Goal: Task Accomplishment & Management: Manage account settings

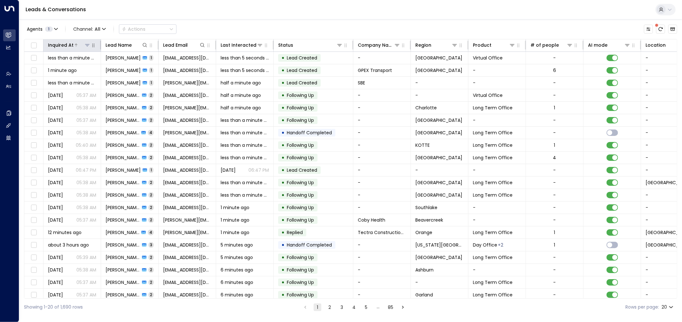
click at [68, 47] on div "Inquired At" at bounding box center [61, 45] width 26 height 8
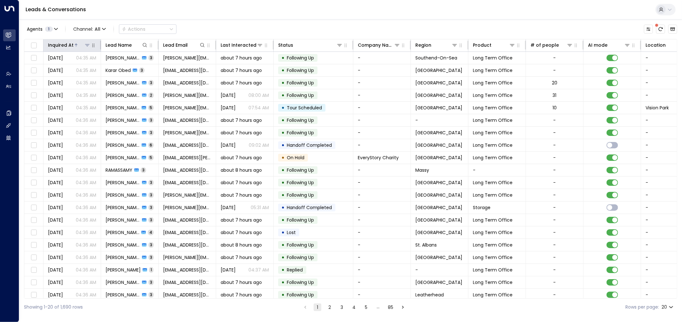
click at [65, 42] on div "Inquired At" at bounding box center [61, 45] width 26 height 8
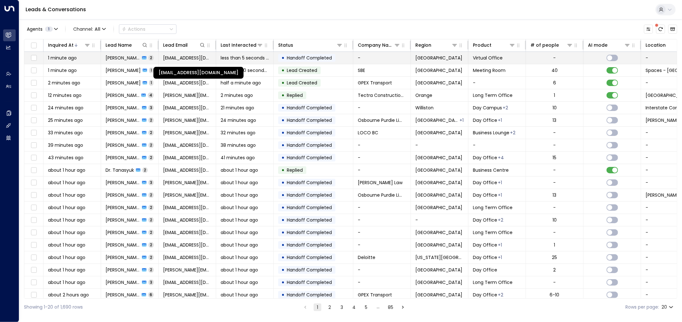
click at [165, 60] on span "[EMAIL_ADDRESS][DOMAIN_NAME]" at bounding box center [187, 58] width 48 height 6
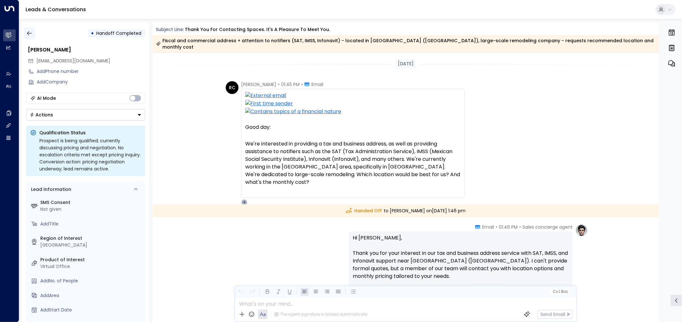
click at [31, 31] on icon "button" at bounding box center [29, 33] width 6 height 6
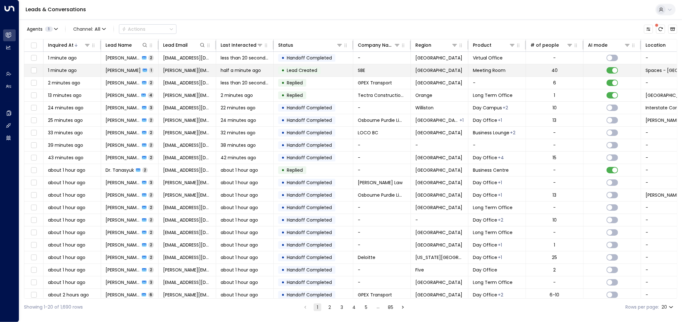
click at [170, 66] on td "[PERSON_NAME][EMAIL_ADDRESS][PERSON_NAME][DOMAIN_NAME]" at bounding box center [188, 70] width 58 height 12
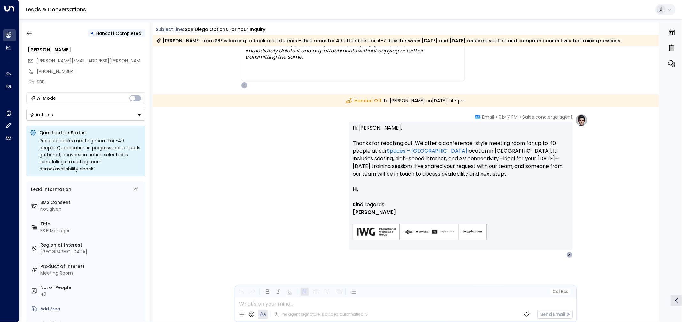
scroll to position [304, 0]
drag, startPoint x: 371, startPoint y: 192, endPoint x: 344, endPoint y: 178, distance: 30.9
click at [344, 178] on div "Sales concierge agent • 01:47 PM • Email Hi [PERSON_NAME], Thanks for reaching …" at bounding box center [405, 186] width 364 height 144
click at [29, 32] on icon "button" at bounding box center [29, 33] width 6 height 6
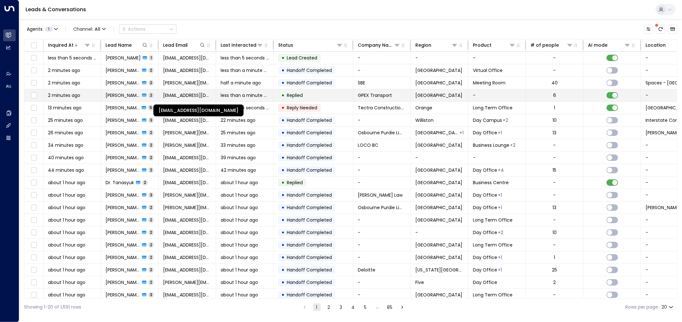
click at [196, 94] on font "[EMAIL_ADDRESS][DOMAIN_NAME]" at bounding box center [200, 95] width 74 height 6
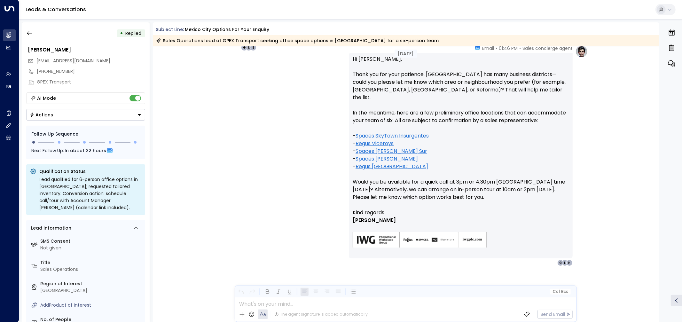
scroll to position [486, 0]
click at [28, 32] on icon "button" at bounding box center [29, 33] width 5 height 4
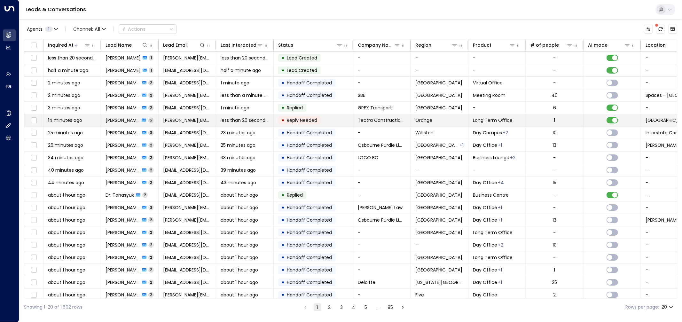
click at [245, 124] on td "less than 20 seconds ago" at bounding box center [245, 120] width 58 height 12
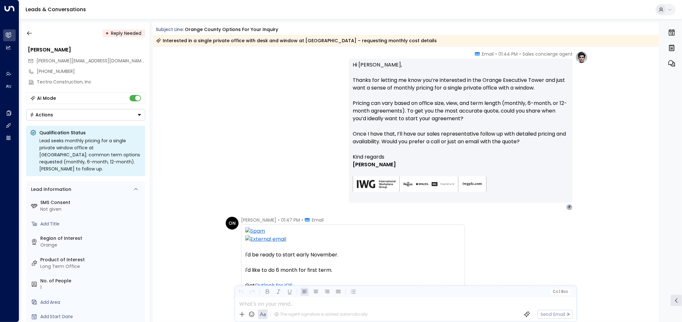
scroll to position [611, 0]
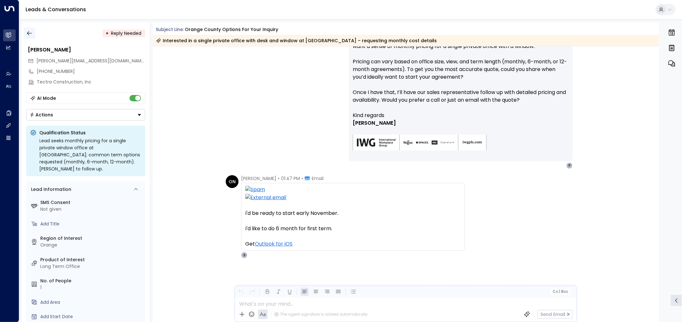
click at [28, 34] on icon "button" at bounding box center [29, 33] width 5 height 4
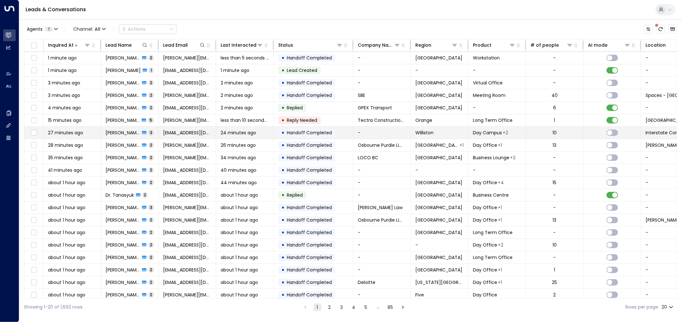
click at [209, 129] on td "[EMAIL_ADDRESS][DOMAIN_NAME]" at bounding box center [188, 133] width 58 height 12
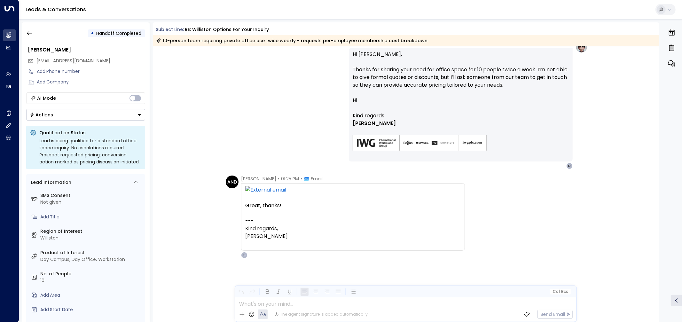
scroll to position [146, 0]
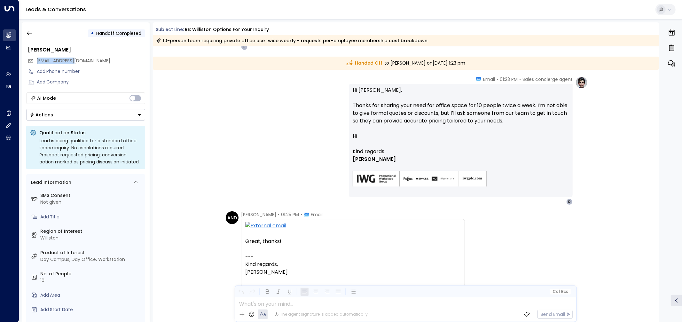
drag, startPoint x: 77, startPoint y: 61, endPoint x: 37, endPoint y: 60, distance: 39.3
click at [37, 60] on div "[EMAIL_ADDRESS][DOMAIN_NAME]" at bounding box center [86, 61] width 117 height 11
copy font "[EMAIL_ADDRESS][DOMAIN_NAME]"
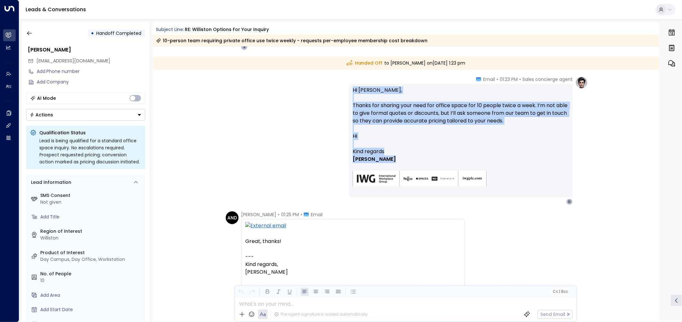
drag, startPoint x: 393, startPoint y: 160, endPoint x: 352, endPoint y: 91, distance: 80.1
click at [353, 91] on div "Hi [PERSON_NAME], Thanks for sharing your need for office space for 10 people t…" at bounding box center [461, 140] width 216 height 108
copy div "Hi [PERSON_NAME], Thanks for sharing your need for office space for 10 people t…"
click at [32, 27] on button "button" at bounding box center [30, 33] width 12 height 12
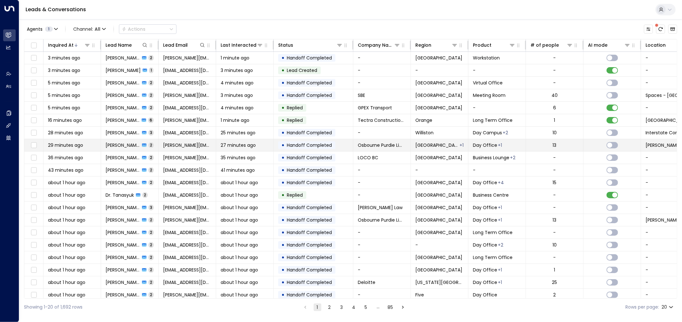
click at [235, 148] on font "27 minutes ago" at bounding box center [238, 145] width 35 height 6
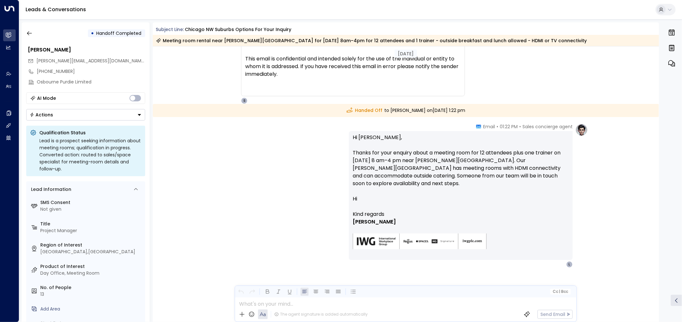
scroll to position [285, 0]
click at [31, 31] on icon "button" at bounding box center [29, 33] width 6 height 6
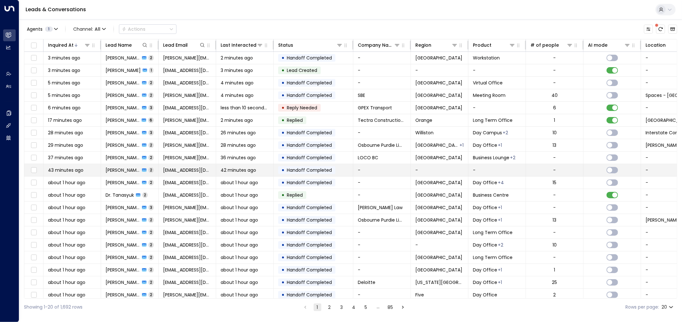
click at [337, 169] on td "• Handoff Completed" at bounding box center [314, 170] width 80 height 12
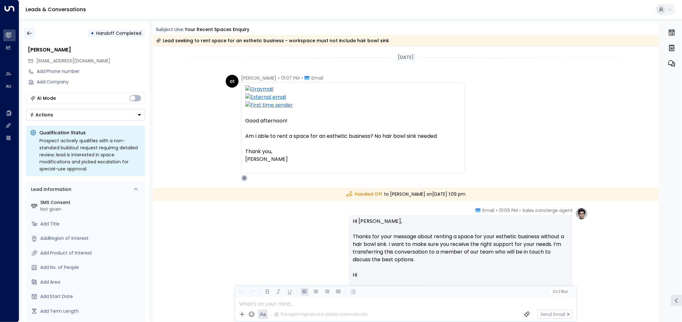
click at [27, 32] on icon "button" at bounding box center [29, 33] width 6 height 6
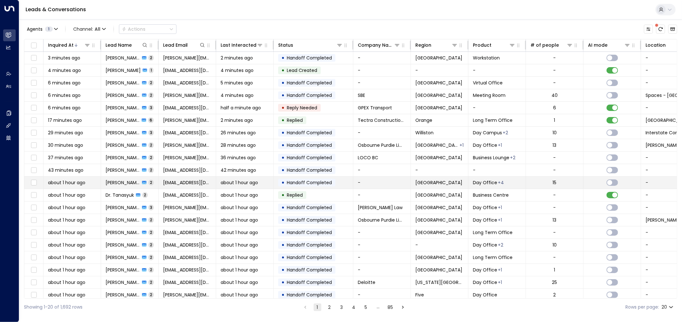
click at [324, 184] on font "Handoff Completed" at bounding box center [309, 182] width 45 height 6
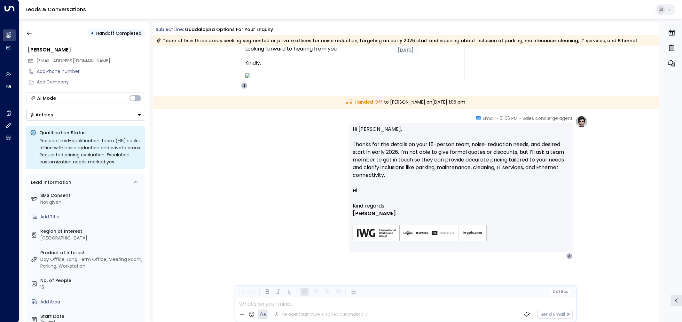
scroll to position [183, 0]
click at [28, 32] on icon "button" at bounding box center [29, 33] width 5 height 4
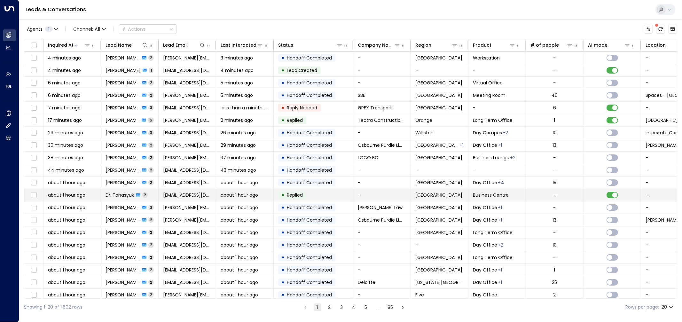
click at [305, 196] on span "Replied" at bounding box center [295, 195] width 20 height 6
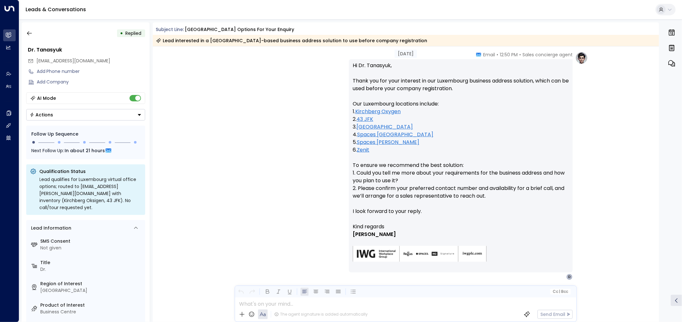
scroll to position [199, 0]
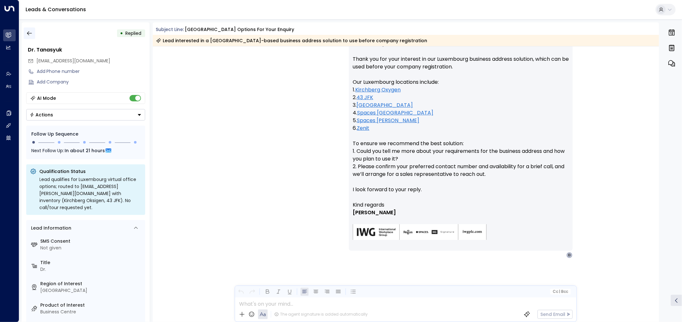
click at [30, 32] on icon "button" at bounding box center [29, 33] width 6 height 6
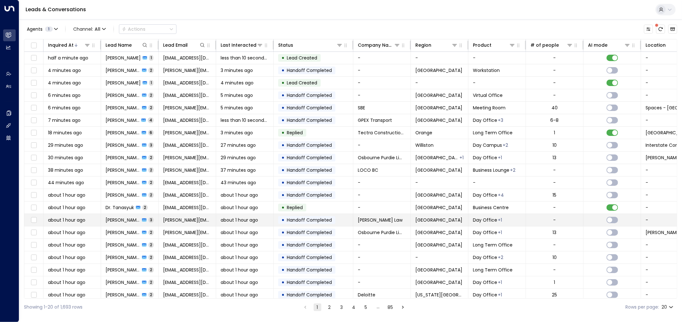
click at [262, 222] on div "about 1 hour ago" at bounding box center [245, 220] width 48 height 6
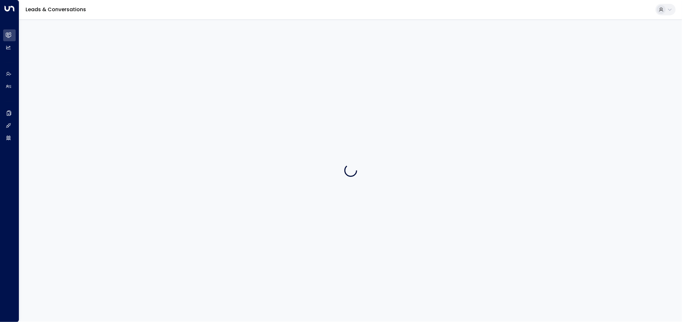
click at [440, 17] on div "Leads & Conversations" at bounding box center [350, 10] width 663 height 20
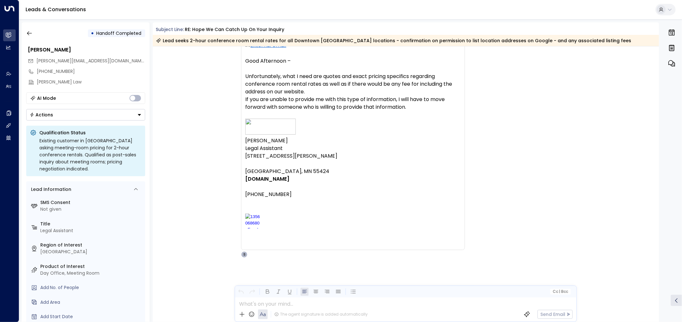
scroll to position [647, 0]
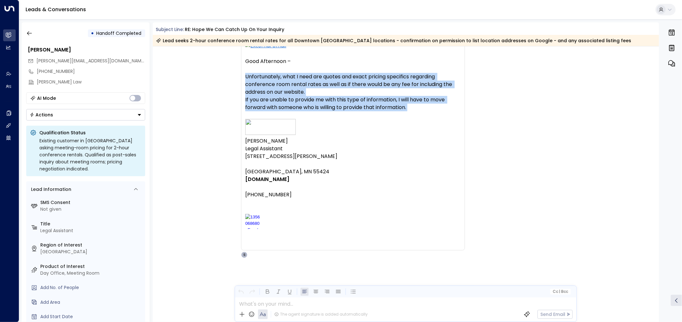
drag, startPoint x: 341, startPoint y: 116, endPoint x: 340, endPoint y: 91, distance: 25.0
click at [340, 91] on div "Good Afternoon – Unfortunately, what I need are quotes and exact pricing specif…" at bounding box center [352, 153] width 215 height 190
click at [339, 91] on span "Unfortunately, what I need are quotes and exact pricing specifics regarding con…" at bounding box center [352, 92] width 215 height 38
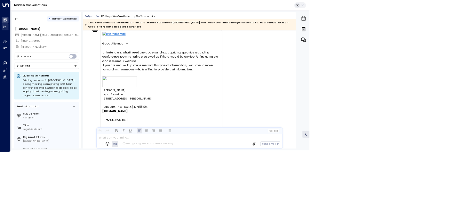
scroll to position [583, 0]
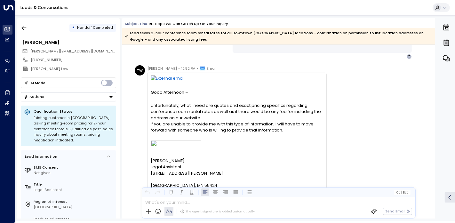
click at [366, 78] on div "TW [PERSON_NAME] • 12:52 PM • Email Good Afternoon – Unfortunately, what I need…" at bounding box center [280, 163] width 290 height 196
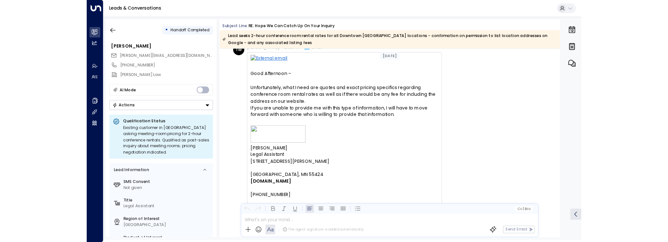
scroll to position [619, 0]
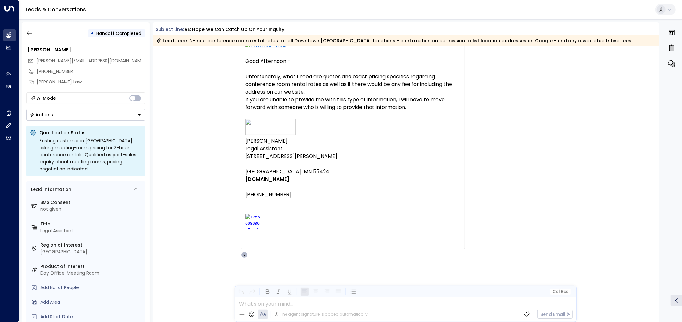
click at [438, 233] on p at bounding box center [352, 227] width 215 height 26
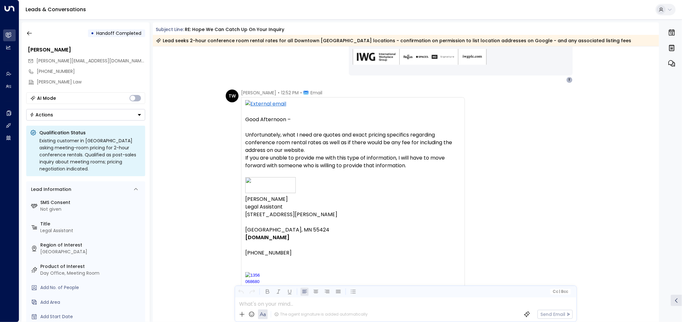
scroll to position [576, 0]
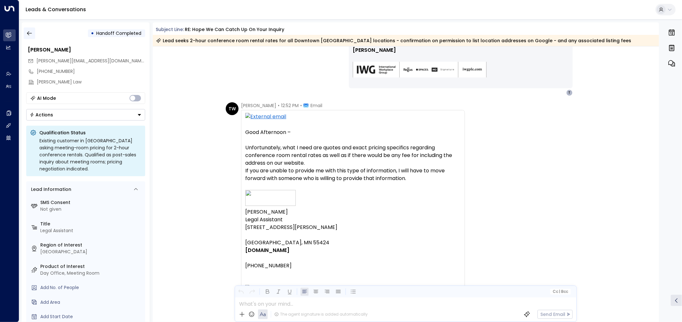
click at [29, 34] on icon "button" at bounding box center [29, 33] width 6 height 6
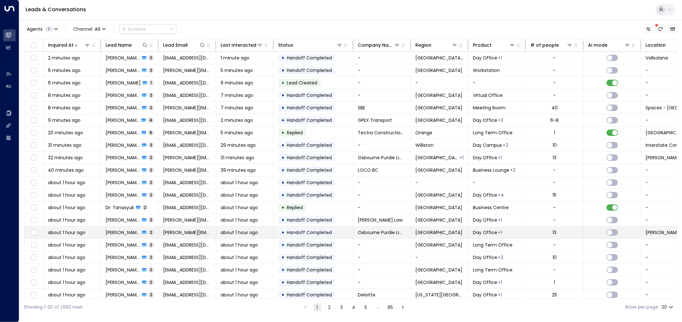
click at [266, 231] on div "about 1 hour ago" at bounding box center [245, 232] width 48 height 6
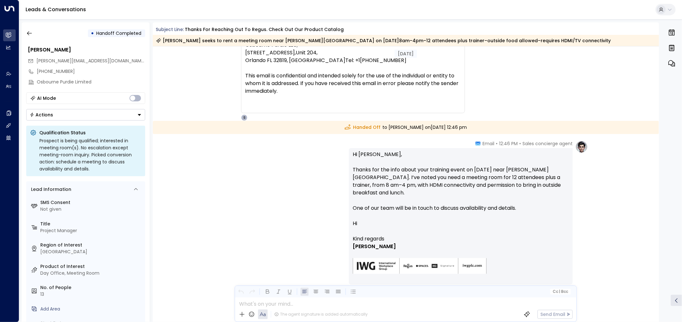
scroll to position [285, 0]
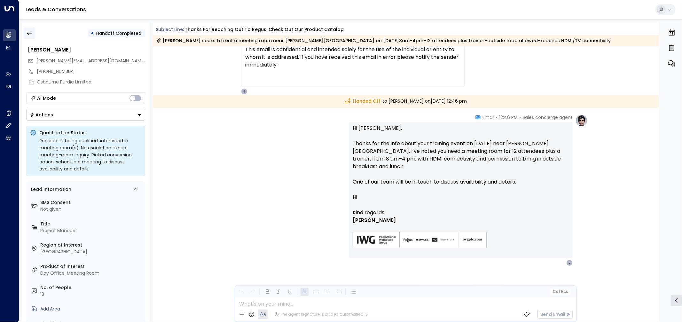
click at [32, 32] on icon "button" at bounding box center [29, 33] width 6 height 6
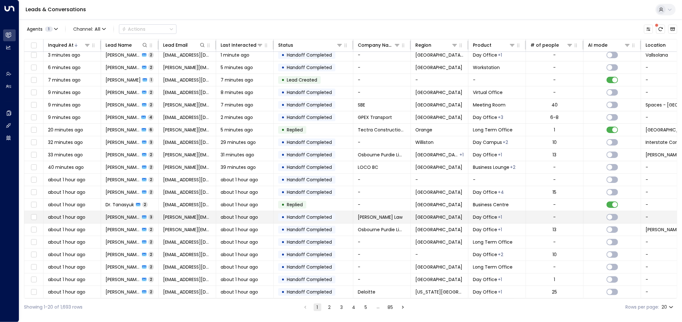
scroll to position [5, 0]
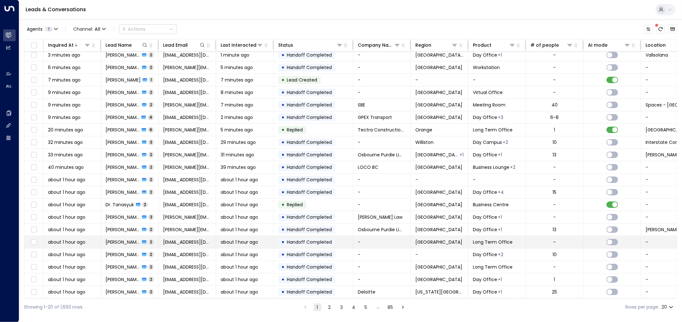
click at [311, 241] on font "Handoff Completed" at bounding box center [309, 242] width 45 height 6
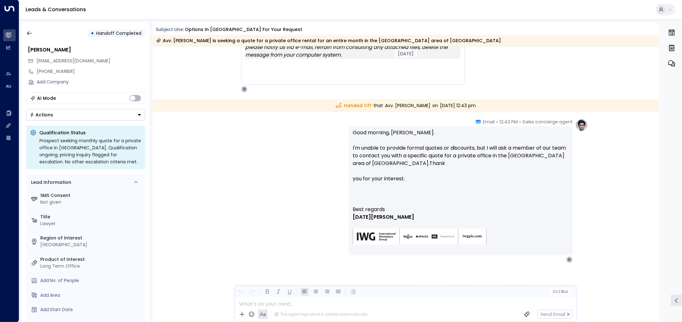
scroll to position [270, 0]
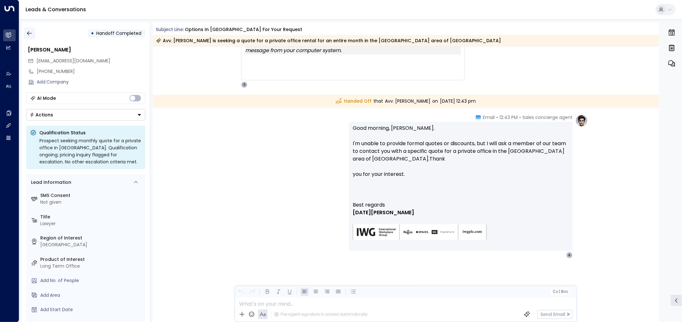
click at [33, 31] on button "button" at bounding box center [30, 33] width 12 height 12
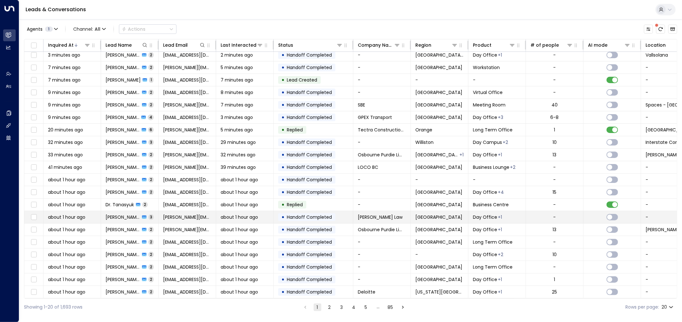
scroll to position [5, 0]
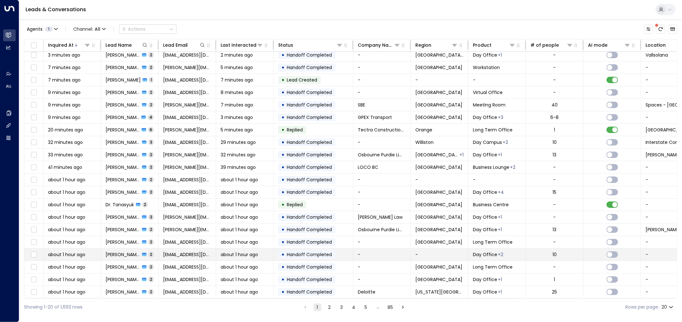
click at [340, 253] on td "• Handoff Completed" at bounding box center [314, 254] width 80 height 12
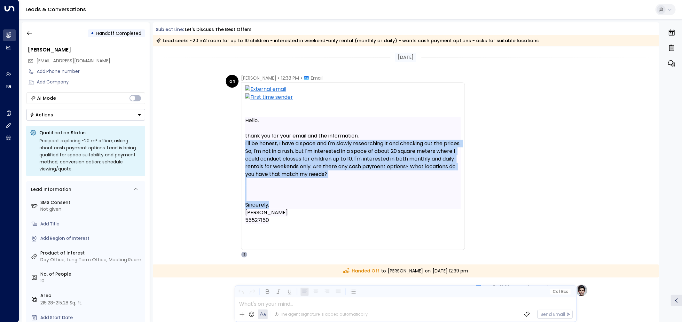
drag, startPoint x: 245, startPoint y: 145, endPoint x: 381, endPoint y: 205, distance: 148.6
click at [381, 205] on div "Hello, thank you for your email and the information. I'll be honest, I have a s…" at bounding box center [352, 163] width 215 height 92
click at [378, 197] on div at bounding box center [352, 193] width 215 height 15
drag, startPoint x: 385, startPoint y: 178, endPoint x: 381, endPoint y: 138, distance: 39.5
click at [382, 138] on div "Hello, thank you for your email and the information. I'll be honest, I have a s…" at bounding box center [352, 163] width 215 height 92
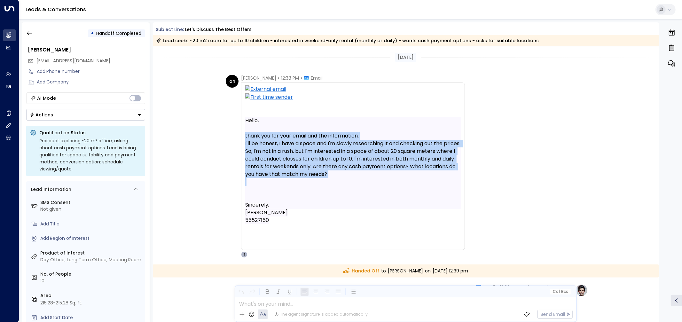
click at [381, 138] on div "Hello, thank you for your email and the information. I'll be honest, I have a s…" at bounding box center [352, 147] width 215 height 61
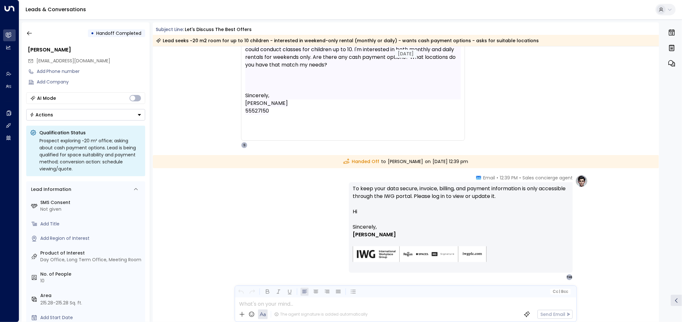
scroll to position [131, 0]
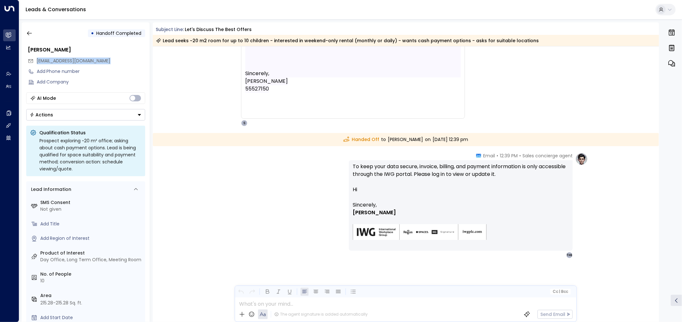
drag, startPoint x: 114, startPoint y: 59, endPoint x: 37, endPoint y: 59, distance: 76.4
click at [37, 59] on div "[EMAIL_ADDRESS][DOMAIN_NAME]" at bounding box center [86, 61] width 117 height 11
copy font "[EMAIL_ADDRESS][DOMAIN_NAME]"
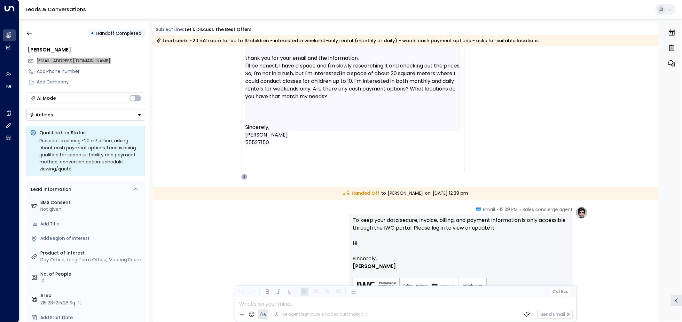
scroll to position [0, 0]
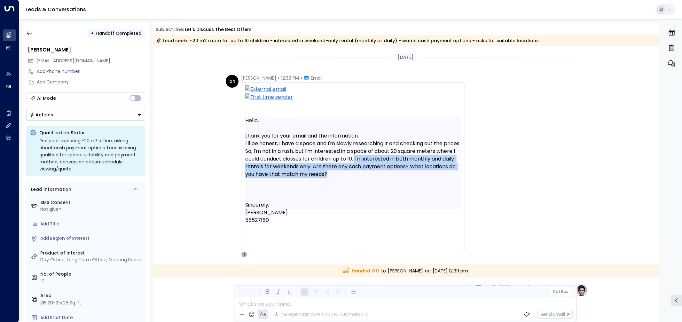
drag, startPoint x: 369, startPoint y: 175, endPoint x: 375, endPoint y: 159, distance: 16.7
click at [375, 159] on div "Hello, thank you for your email and the information. I'll be honest, I have a s…" at bounding box center [352, 147] width 215 height 61
copy font "I'm interested in both monthly and daily rentals for weekends only. Are there a…"
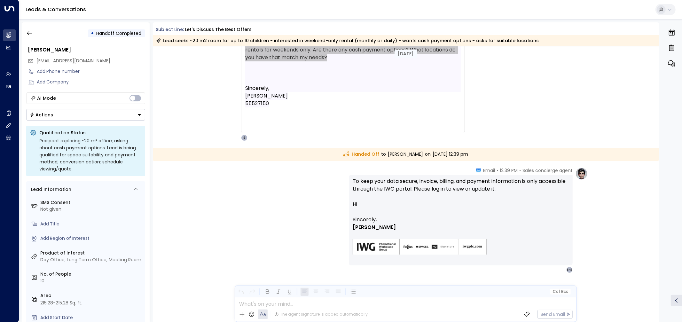
scroll to position [131, 0]
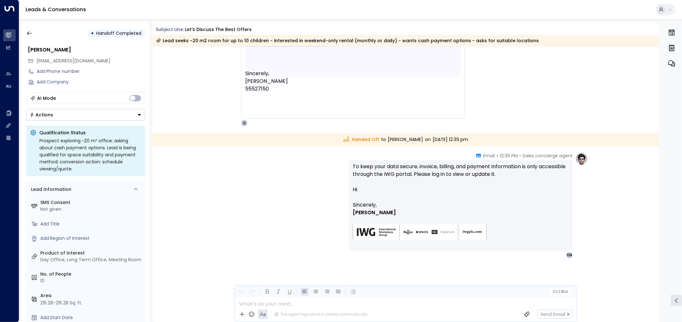
drag, startPoint x: 532, startPoint y: 176, endPoint x: 347, endPoint y: 162, distance: 185.6
click at [347, 162] on div "Sales concierge agent • 12:39 PM • Email To keep your data secure, invoice, bil…" at bounding box center [405, 205] width 364 height 106
copy font "To keep your data secure, invoice, billing, and payment information is only acc…"
click at [28, 34] on icon "button" at bounding box center [29, 33] width 5 height 4
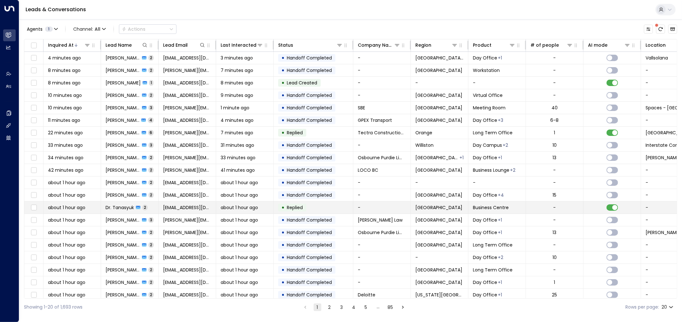
scroll to position [5, 0]
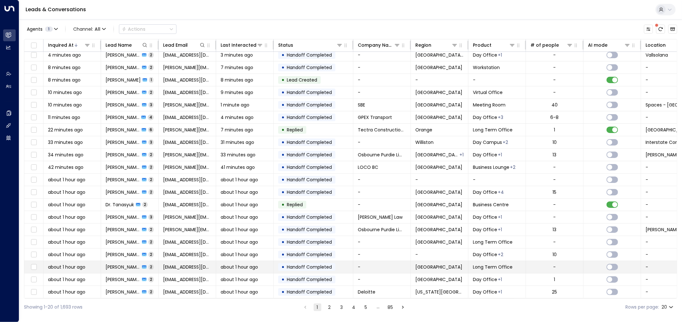
click at [324, 266] on font "Handoff Completed" at bounding box center [309, 267] width 45 height 6
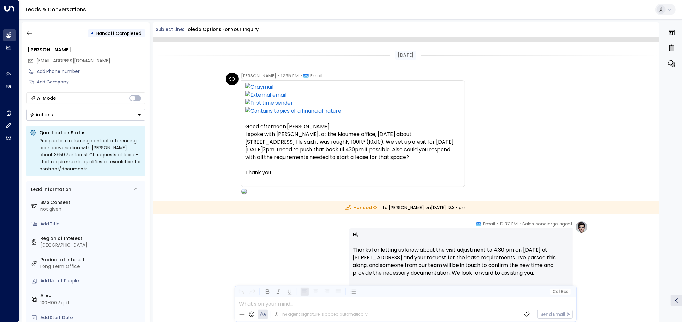
scroll to position [98, 0]
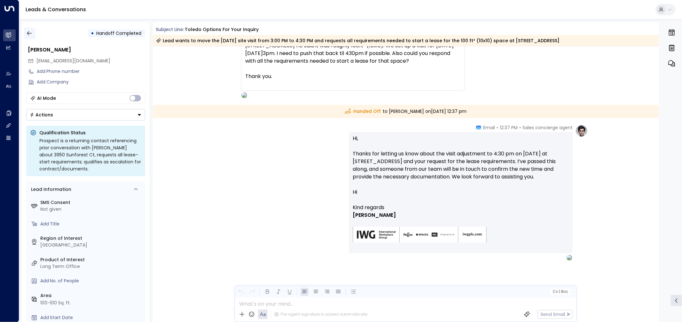
click at [30, 33] on icon "button" at bounding box center [29, 33] width 5 height 4
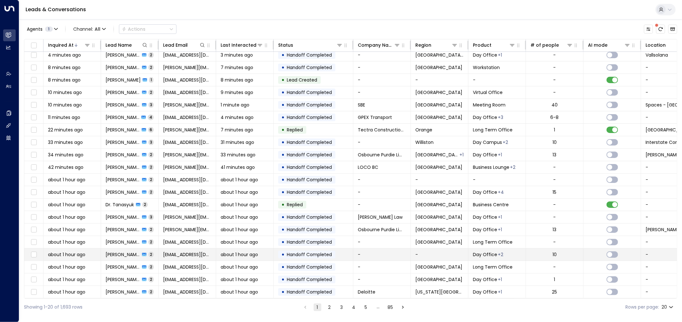
scroll to position [5, 0]
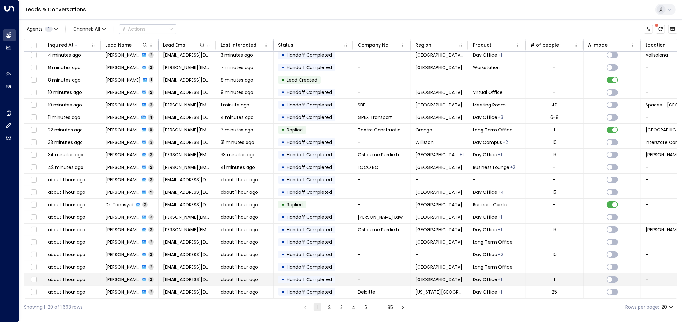
click at [379, 277] on td "-" at bounding box center [382, 279] width 58 height 12
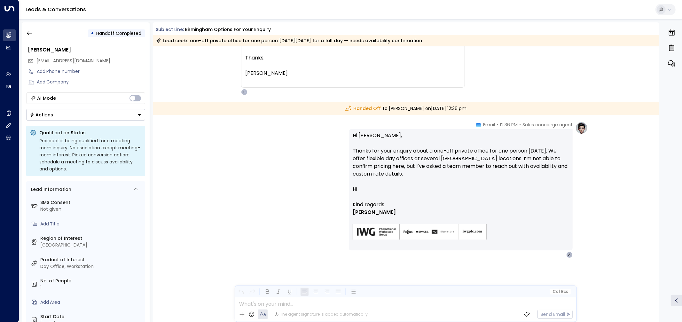
scroll to position [124, 0]
click at [30, 28] on button "button" at bounding box center [30, 33] width 12 height 12
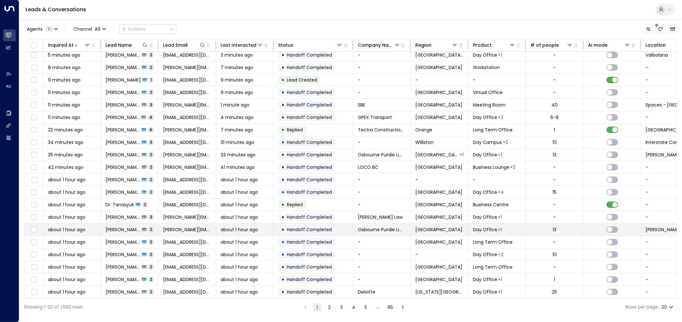
scroll to position [5, 0]
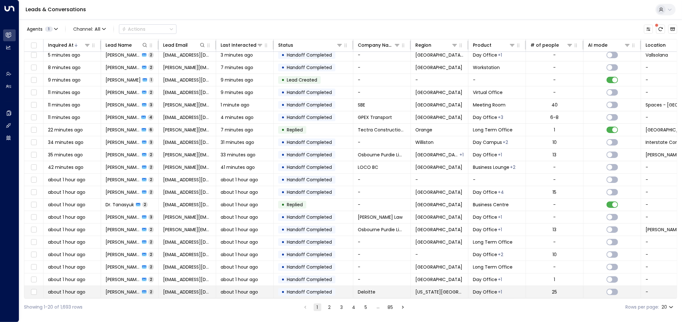
click at [321, 289] on font "Handoff Completed" at bounding box center [309, 292] width 45 height 6
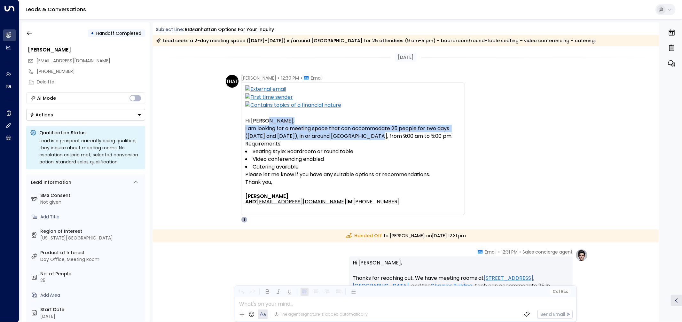
drag, startPoint x: 375, startPoint y: 140, endPoint x: 375, endPoint y: 123, distance: 16.6
click at [375, 123] on div "Hi [PERSON_NAME], I am looking for a meeting space that can accommodate 25 peop…" at bounding box center [352, 164] width 215 height 95
click at [375, 123] on p "Hi [PERSON_NAME]," at bounding box center [352, 121] width 215 height 8
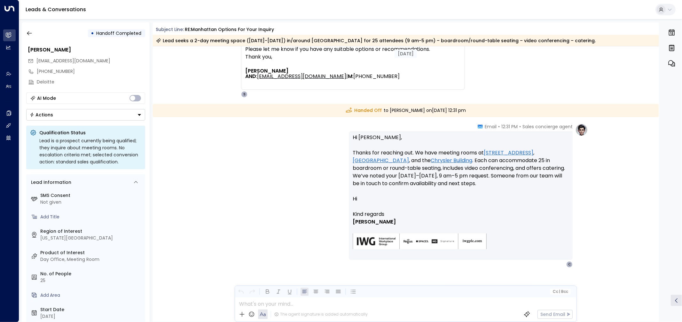
scroll to position [135, 0]
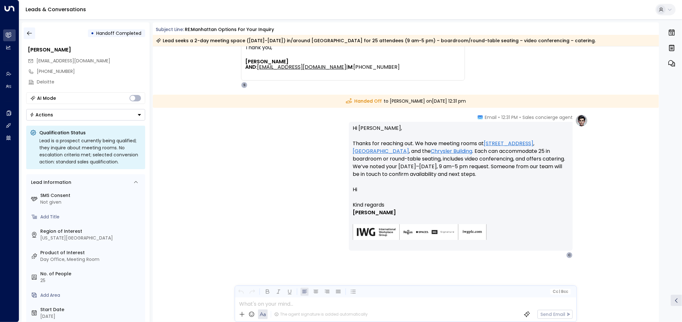
click at [29, 33] on icon "button" at bounding box center [29, 33] width 6 height 6
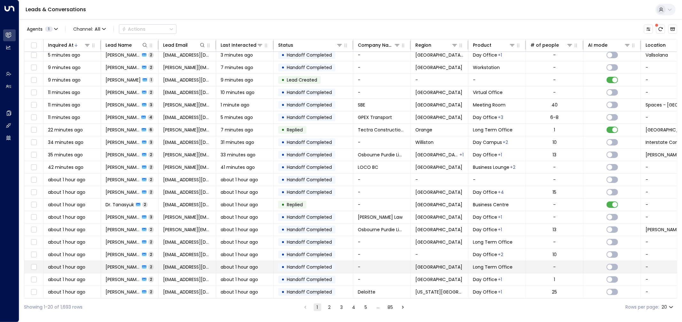
scroll to position [5, 0]
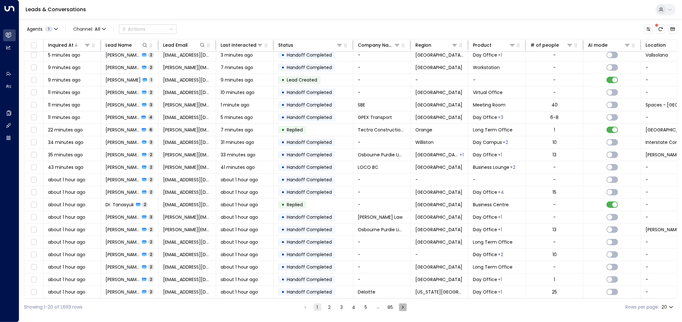
click at [403, 305] on icon "Go to next page" at bounding box center [403, 307] width 6 height 6
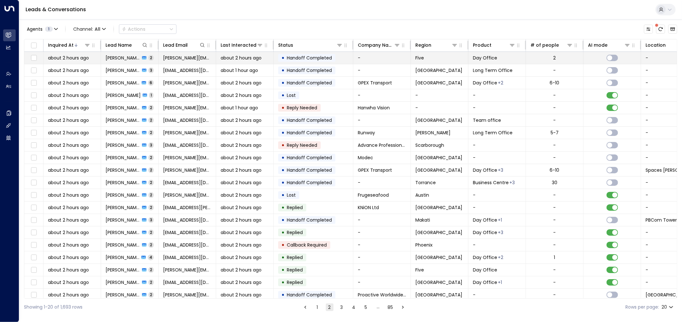
click at [398, 58] on td "-" at bounding box center [382, 58] width 58 height 12
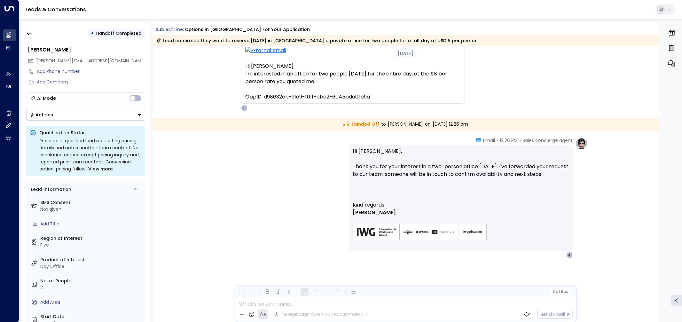
scroll to position [46, 0]
click at [33, 31] on button "button" at bounding box center [30, 33] width 12 height 12
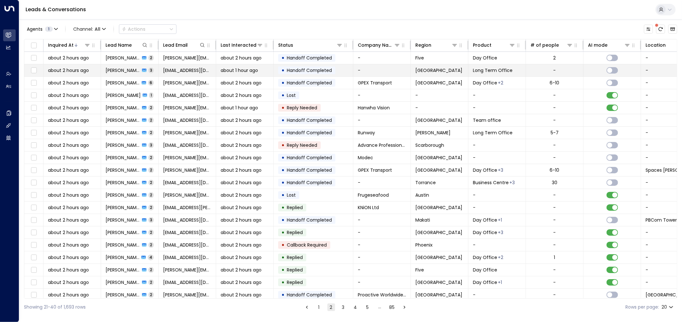
click at [323, 68] on font "Handoff Completed" at bounding box center [309, 70] width 45 height 6
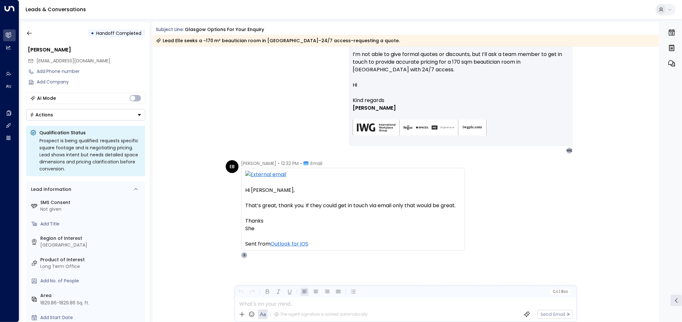
scroll to position [229, 0]
click at [29, 34] on icon "button" at bounding box center [29, 33] width 6 height 6
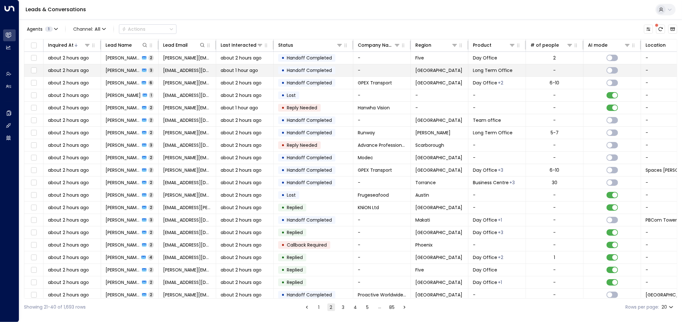
click at [322, 71] on font "Handoff Completed" at bounding box center [309, 70] width 45 height 6
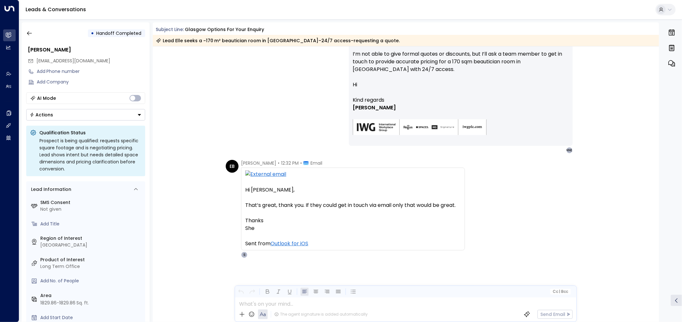
scroll to position [228, 0]
click at [541, 219] on div "EB [PERSON_NAME] • 12:32 PM • Email Hi [PERSON_NAME], That’s great, thank you. …" at bounding box center [407, 209] width 362 height 98
click at [34, 33] on button "button" at bounding box center [30, 33] width 12 height 12
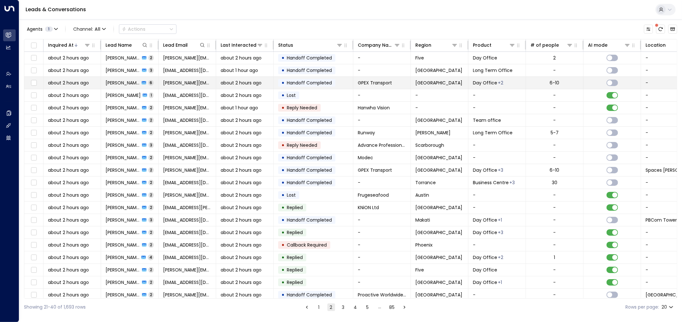
click at [373, 84] on font "GPEX Transport" at bounding box center [375, 83] width 34 height 6
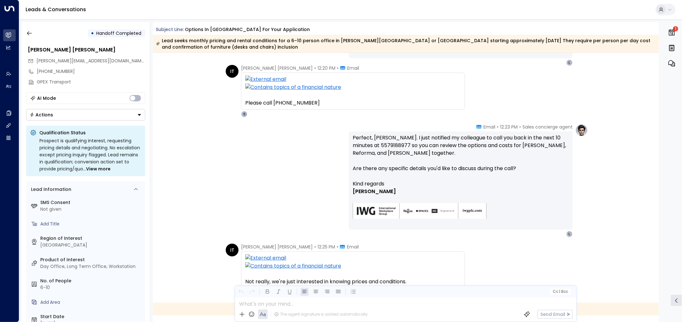
scroll to position [462, 0]
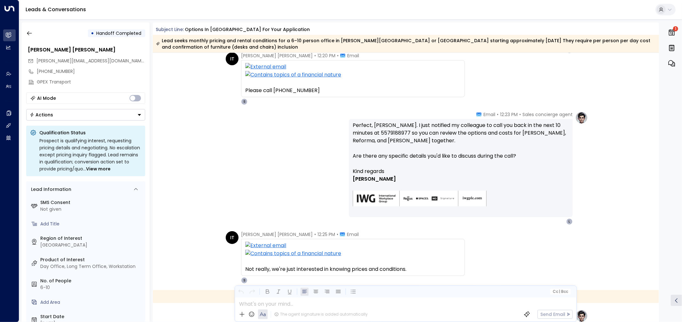
click at [269, 152] on div "Sales concierge agent • 12:23 PM • Email Perfect, [PERSON_NAME]. I just notifie…" at bounding box center [405, 167] width 364 height 113
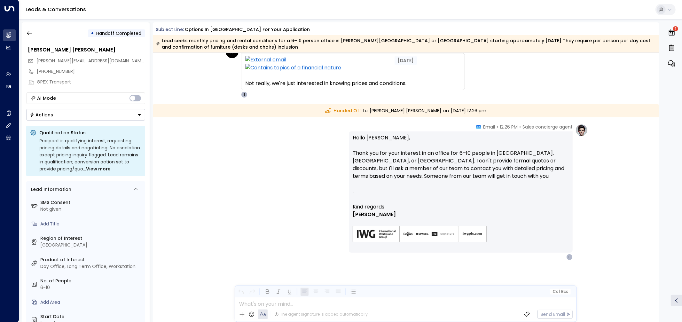
scroll to position [649, 0]
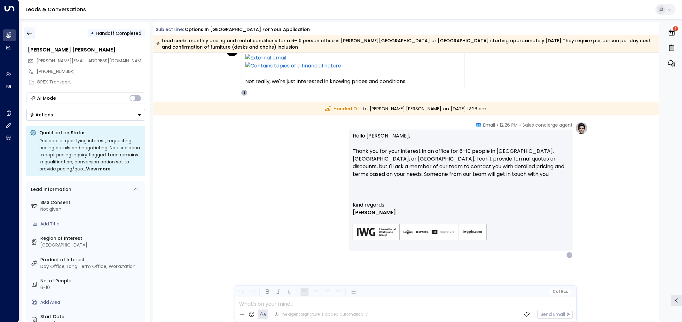
click at [29, 30] on icon "button" at bounding box center [29, 33] width 6 height 6
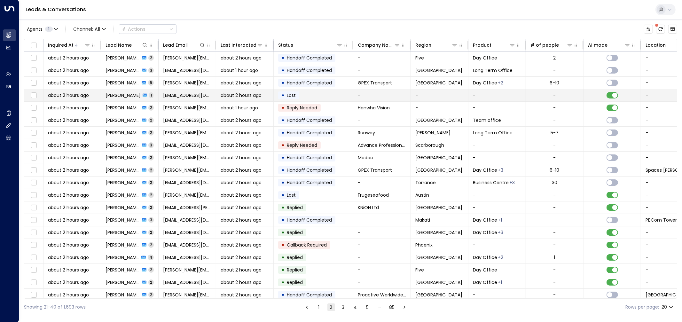
click at [371, 97] on td "-" at bounding box center [382, 95] width 58 height 12
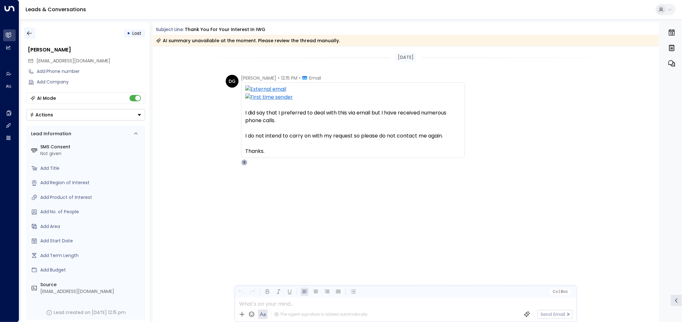
click at [30, 33] on icon "button" at bounding box center [29, 33] width 5 height 4
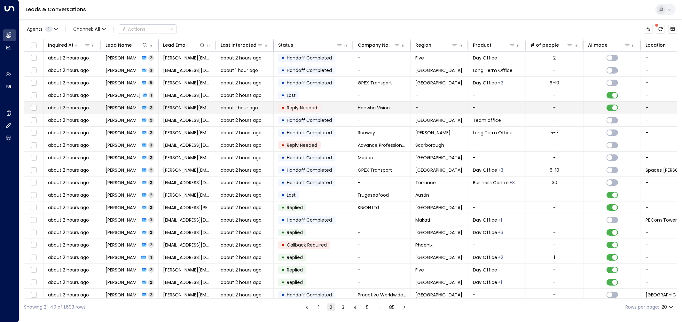
click at [286, 107] on span "Reply Needed" at bounding box center [302, 108] width 35 height 6
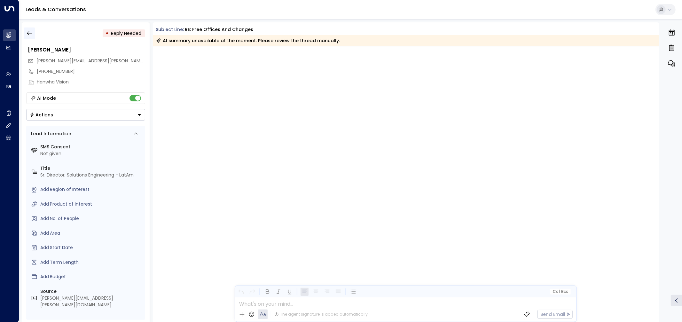
click at [30, 32] on icon "button" at bounding box center [29, 33] width 6 height 6
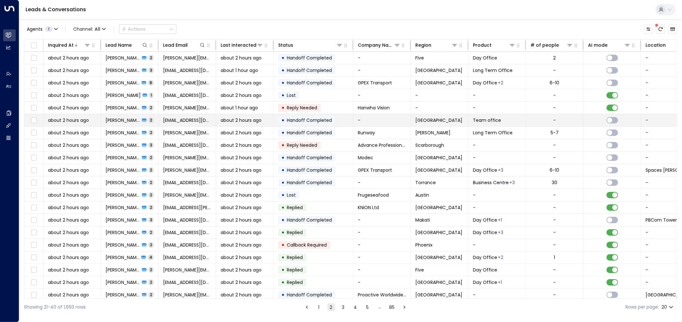
click at [306, 121] on font "Handoff Completed" at bounding box center [309, 120] width 45 height 6
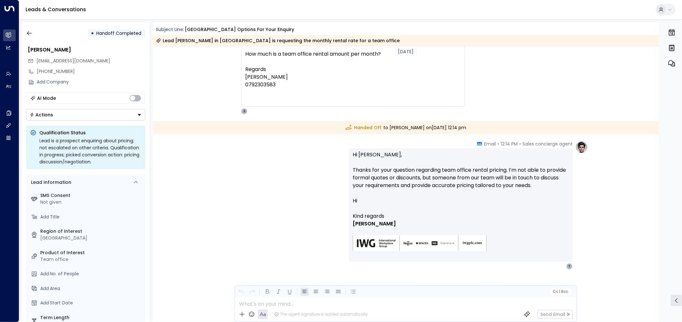
scroll to position [117, 0]
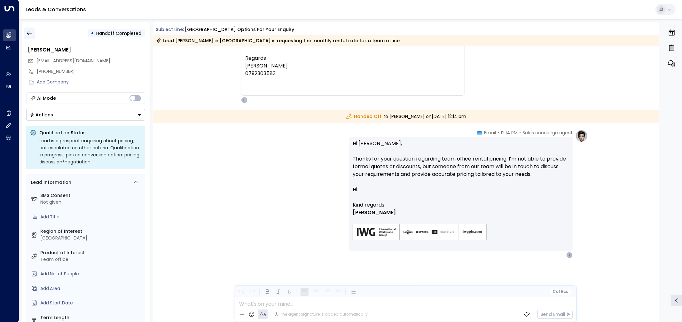
click at [31, 35] on icon "button" at bounding box center [29, 33] width 6 height 6
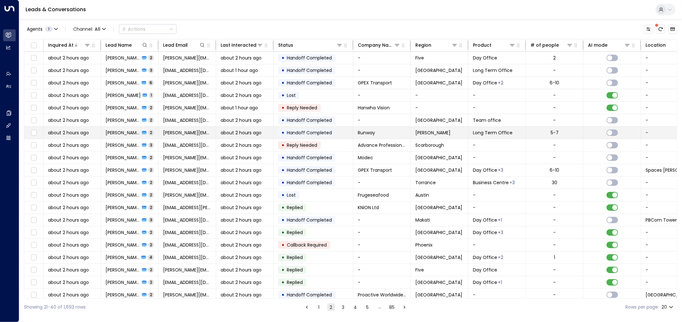
click at [340, 135] on td "• Handoff Completed" at bounding box center [314, 133] width 80 height 12
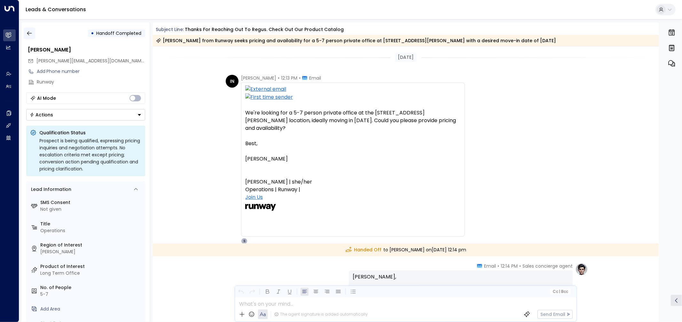
click at [30, 34] on icon "button" at bounding box center [29, 33] width 6 height 6
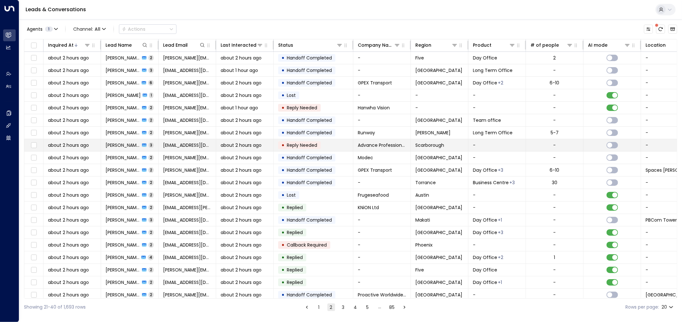
click at [324, 144] on td "• Reply Needed" at bounding box center [314, 145] width 80 height 12
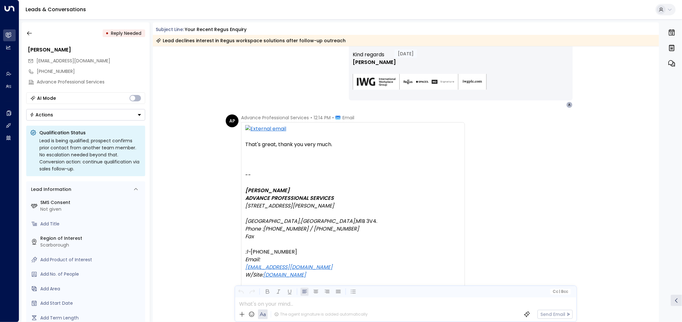
scroll to position [375, 0]
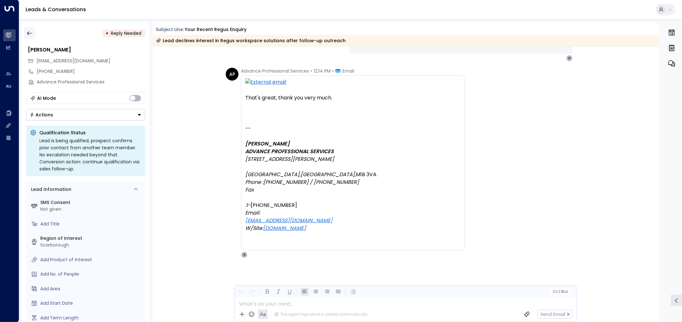
click at [32, 33] on icon "button" at bounding box center [29, 33] width 6 height 6
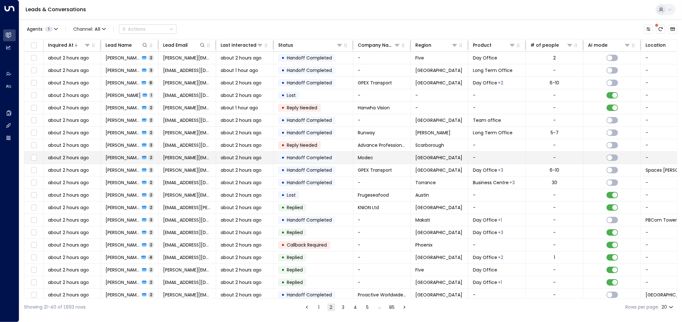
click at [326, 157] on font "Handoff Completed" at bounding box center [309, 157] width 45 height 6
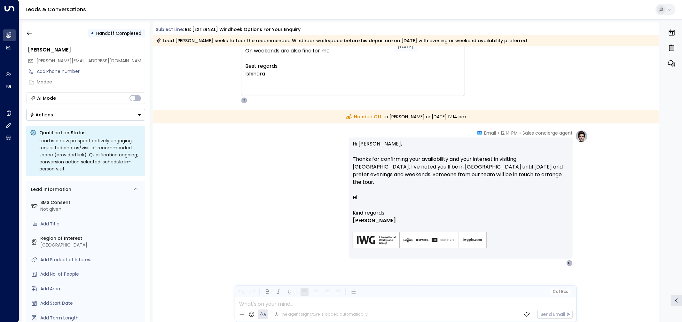
scroll to position [124, 0]
click at [30, 32] on icon "button" at bounding box center [29, 33] width 6 height 6
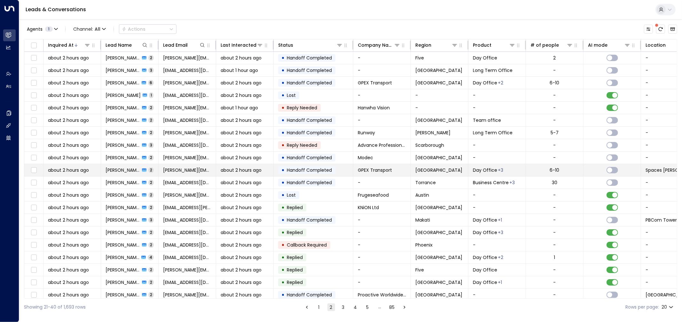
click at [314, 175] on td "• Handoff Completed" at bounding box center [314, 170] width 80 height 12
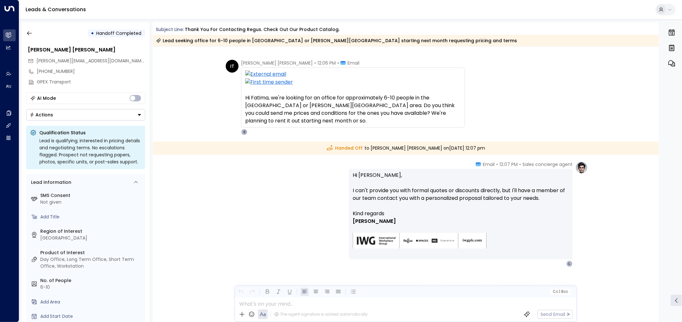
scroll to position [24, 0]
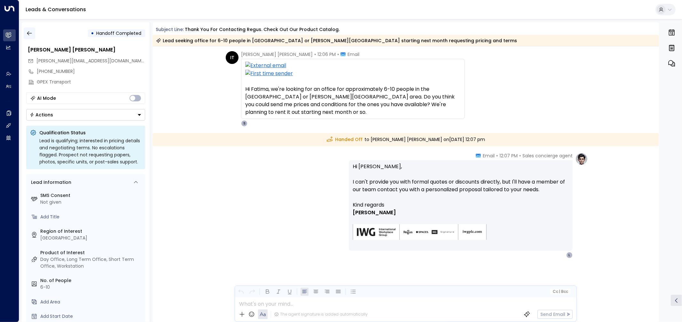
click at [28, 33] on icon "button" at bounding box center [29, 33] width 6 height 6
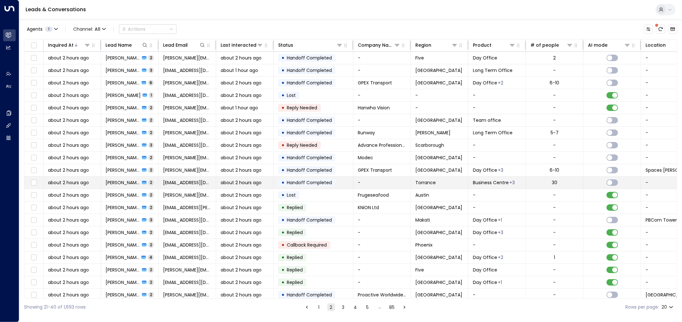
click at [285, 180] on span "Handoff Completed" at bounding box center [310, 182] width 50 height 6
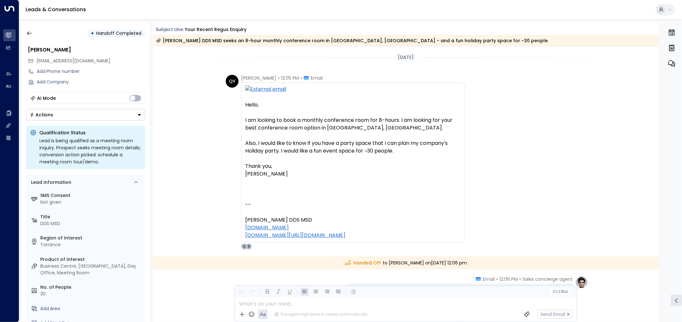
scroll to position [154, 0]
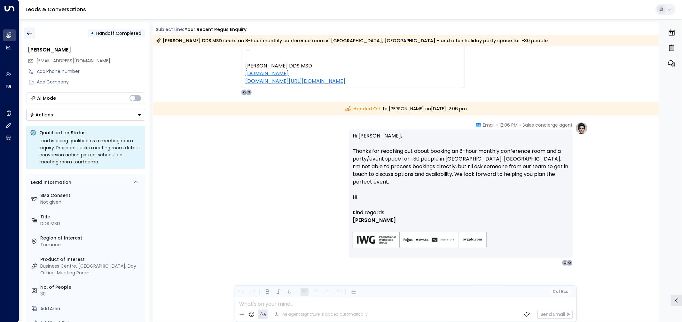
click at [34, 31] on button "button" at bounding box center [30, 33] width 12 height 12
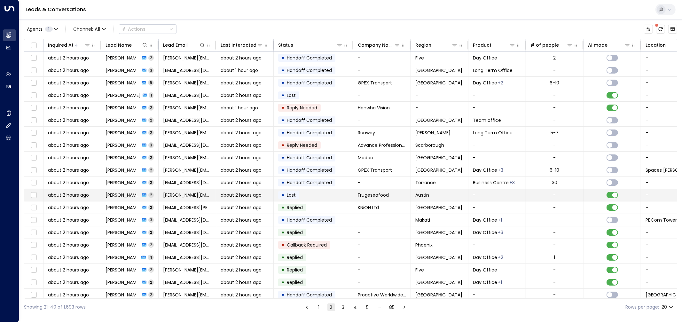
click at [334, 196] on td "• Lost" at bounding box center [314, 195] width 80 height 12
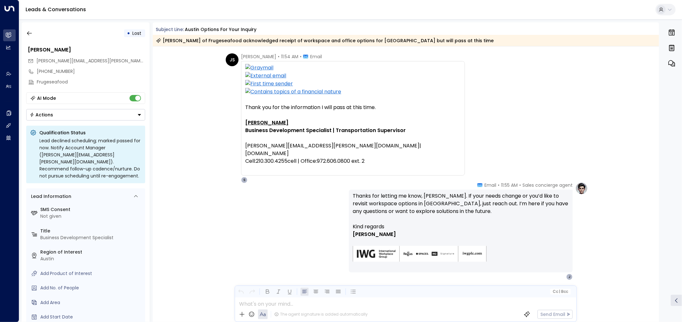
scroll to position [43, 0]
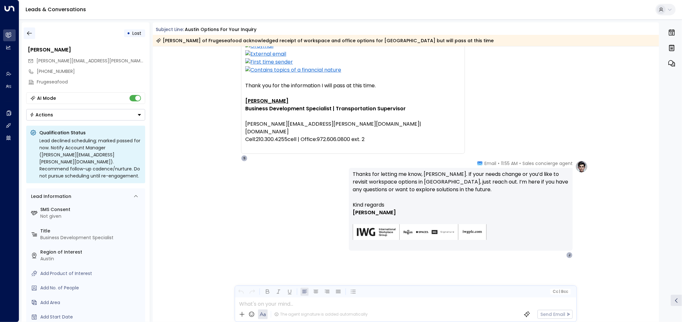
click at [31, 34] on icon "button" at bounding box center [29, 33] width 6 height 6
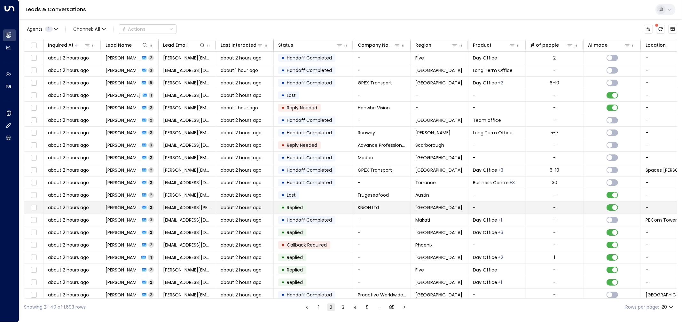
click at [300, 207] on font "Replied" at bounding box center [295, 207] width 16 height 6
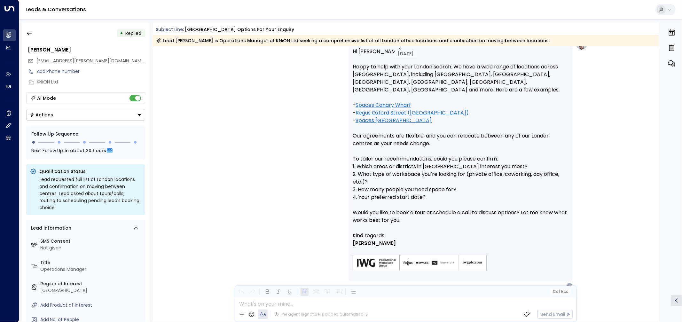
scroll to position [378, 0]
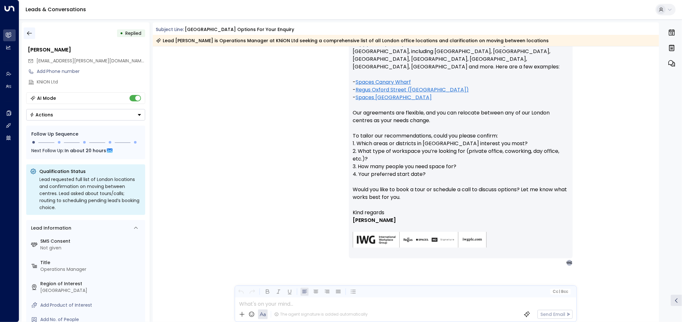
click at [31, 31] on icon "button" at bounding box center [29, 33] width 6 height 6
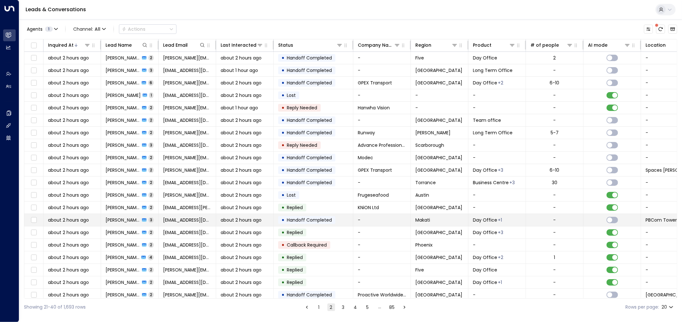
click at [307, 220] on font "Handoff Completed" at bounding box center [309, 220] width 45 height 6
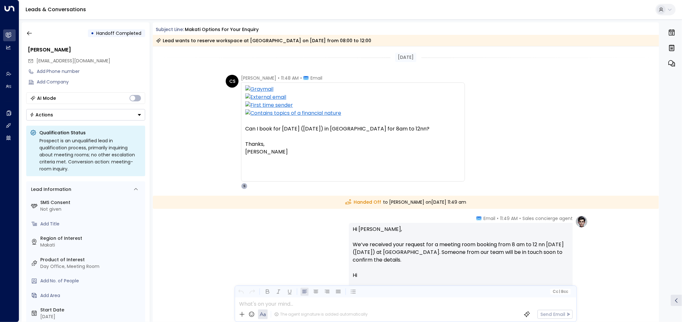
scroll to position [167, 0]
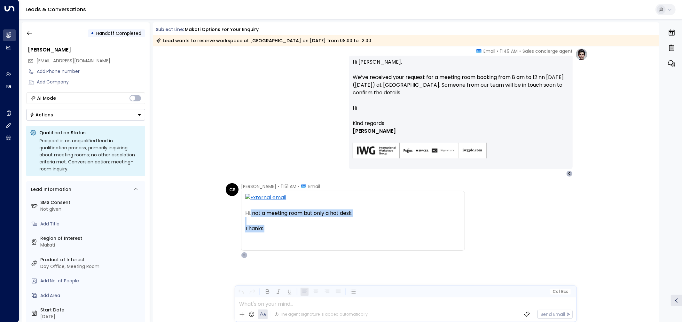
drag, startPoint x: 279, startPoint y: 227, endPoint x: 250, endPoint y: 210, distance: 33.6
click at [250, 210] on div "Hi, not a meeting room but only a hot desk Thanks. [DATE][DATE] 11:49 PM Sales …" at bounding box center [352, 221] width 215 height 54
click at [259, 103] on div "Sales concierge agent • 11:49 AM • Email Hi [PERSON_NAME], We’ve received your …" at bounding box center [405, 112] width 364 height 129
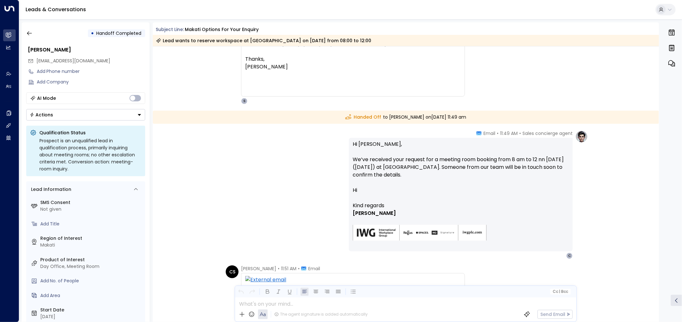
scroll to position [0, 0]
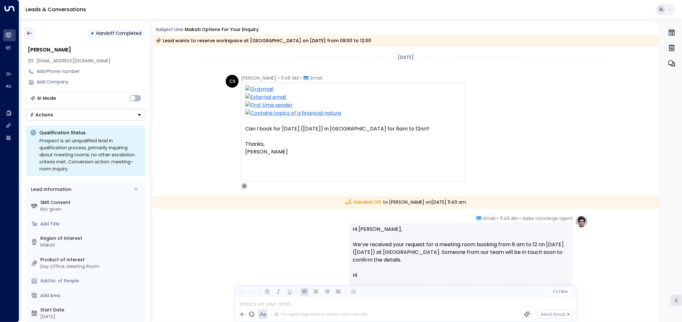
click at [30, 34] on icon "button" at bounding box center [29, 33] width 6 height 6
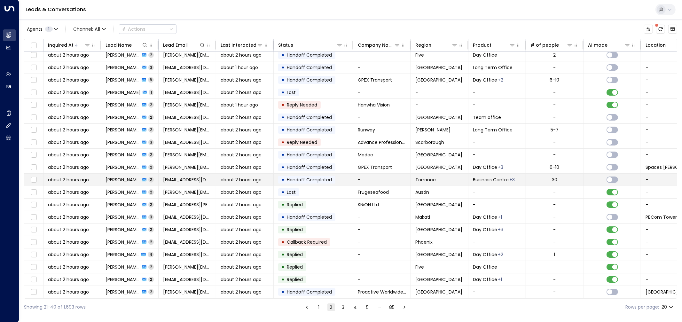
scroll to position [5, 0]
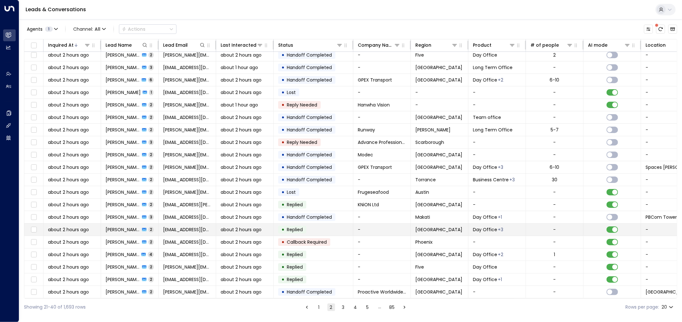
click at [339, 228] on td "• Replied" at bounding box center [314, 229] width 80 height 12
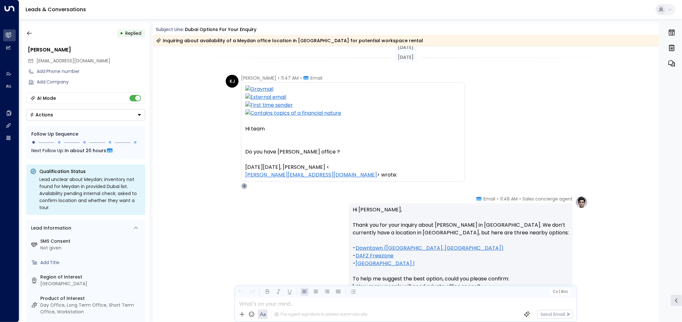
scroll to position [135, 0]
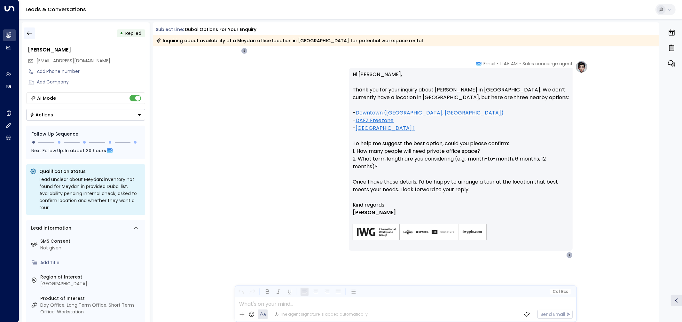
click at [33, 34] on button "button" at bounding box center [30, 33] width 12 height 12
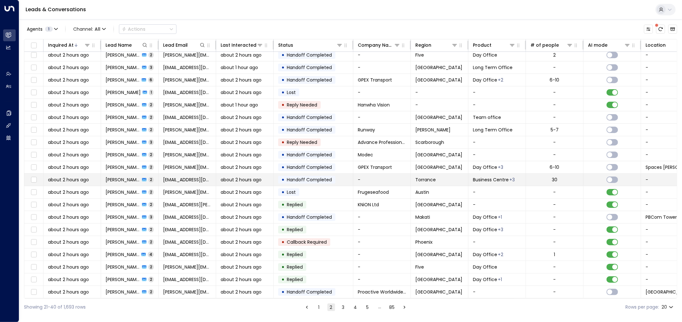
scroll to position [5, 0]
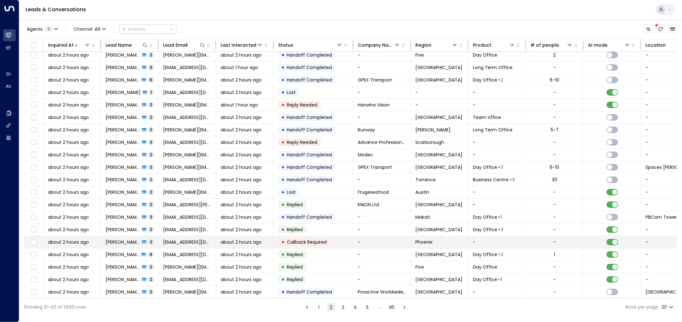
click at [332, 240] on td "• Callback Required" at bounding box center [314, 242] width 80 height 12
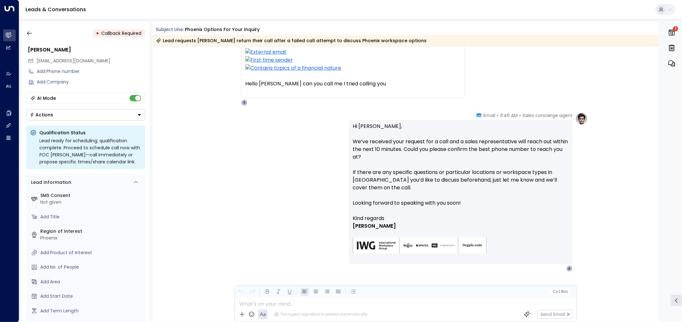
scroll to position [59, 0]
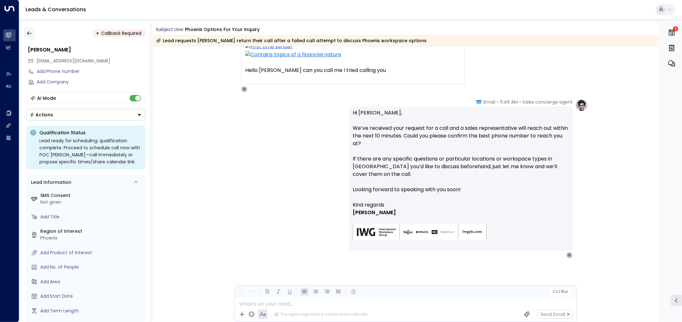
click at [25, 31] on button "button" at bounding box center [30, 33] width 12 height 12
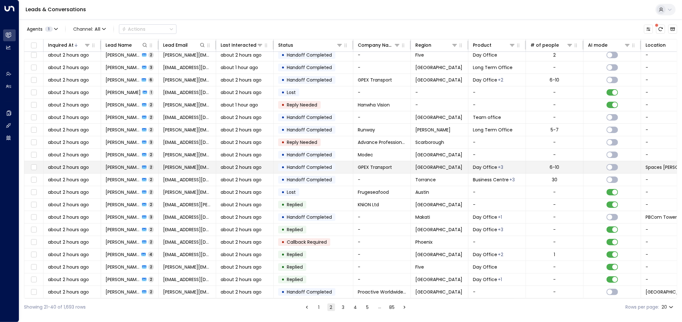
scroll to position [5, 0]
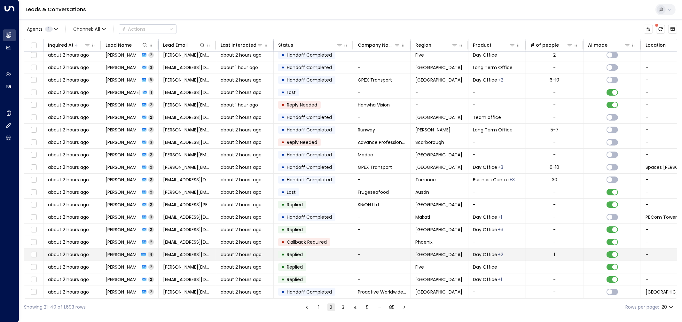
click at [379, 251] on td "-" at bounding box center [382, 254] width 58 height 12
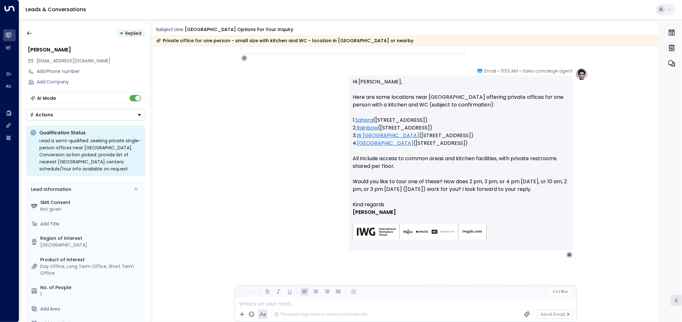
scroll to position [405, 0]
click at [31, 34] on icon "button" at bounding box center [29, 33] width 6 height 6
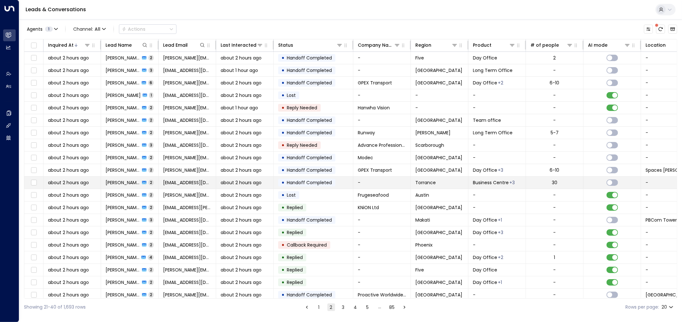
scroll to position [5, 0]
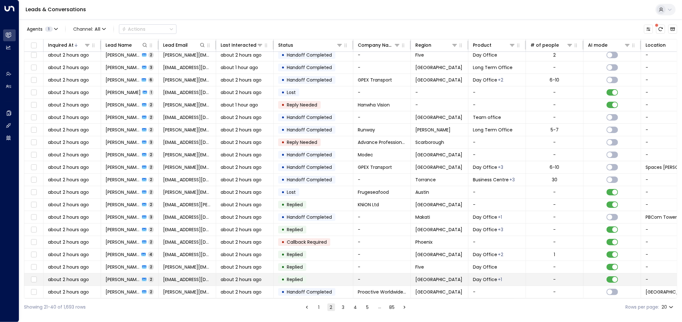
click at [337, 276] on td "• Replied" at bounding box center [314, 279] width 80 height 12
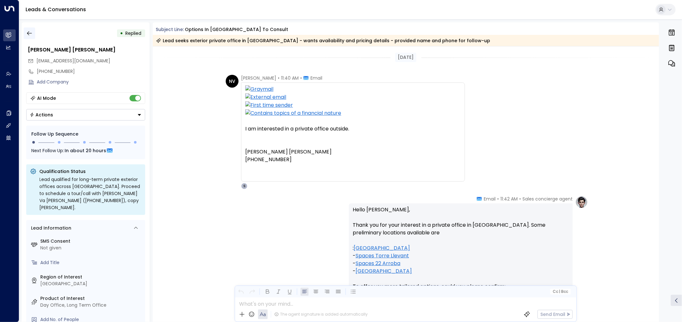
click at [33, 33] on button "button" at bounding box center [30, 33] width 12 height 12
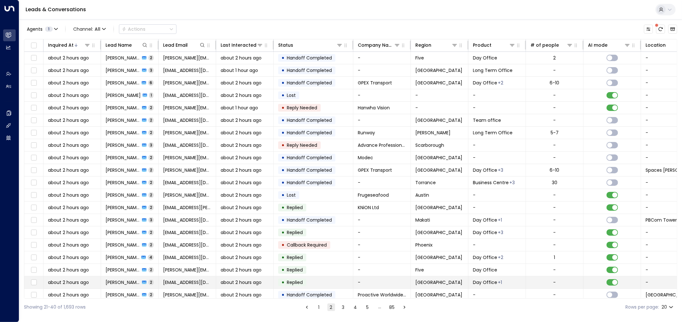
scroll to position [5, 0]
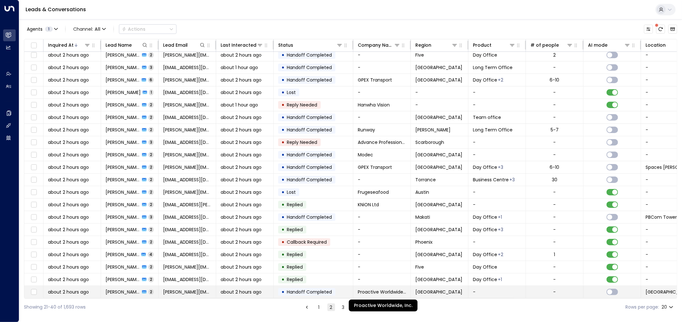
click at [387, 290] on font "Proactive Worldwide, Inc." at bounding box center [385, 292] width 55 height 6
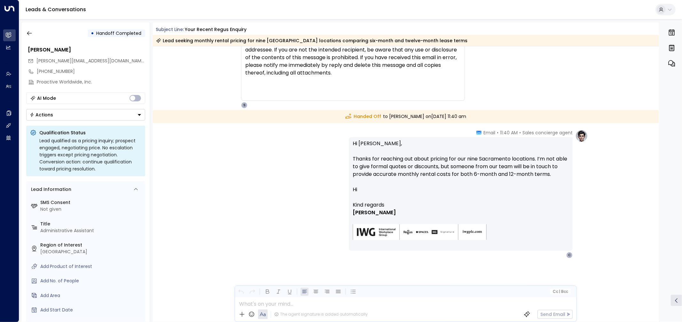
scroll to position [235, 0]
click at [29, 31] on icon "button" at bounding box center [29, 33] width 6 height 6
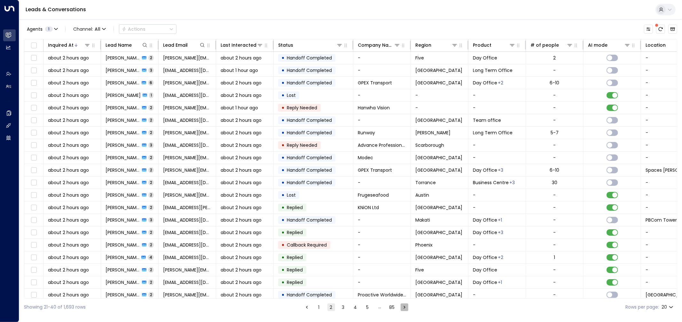
click at [407, 304] on icon "Go to next page" at bounding box center [405, 307] width 6 height 6
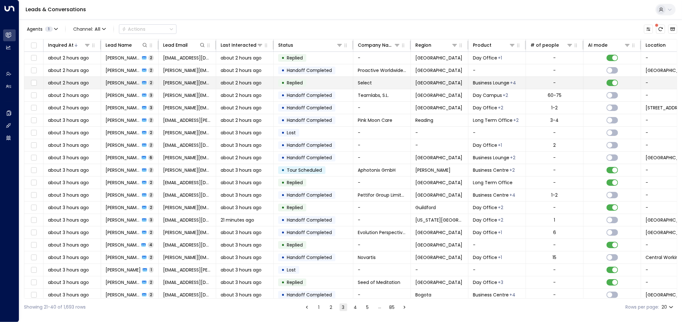
click at [306, 84] on div "• Replied" at bounding box center [292, 83] width 28 height 8
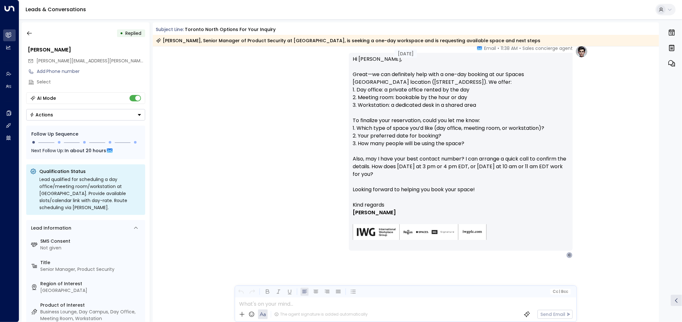
scroll to position [195, 0]
click at [28, 33] on icon "button" at bounding box center [29, 33] width 5 height 4
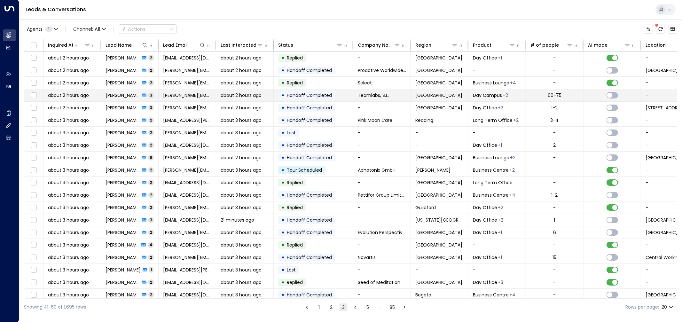
click at [319, 91] on div "• Handoff Completed" at bounding box center [306, 95] width 57 height 8
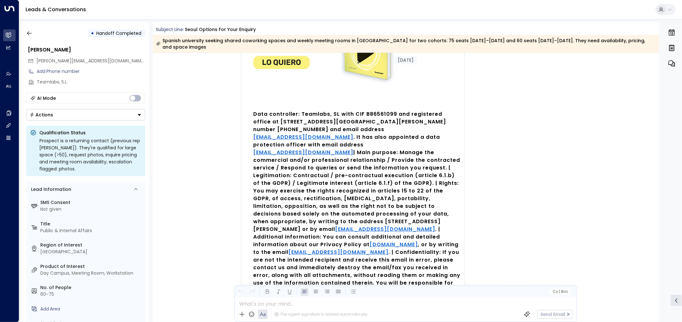
scroll to position [1210, 0]
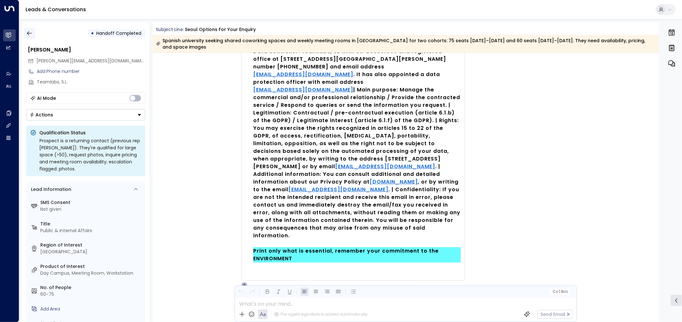
click at [26, 29] on button "button" at bounding box center [30, 33] width 12 height 12
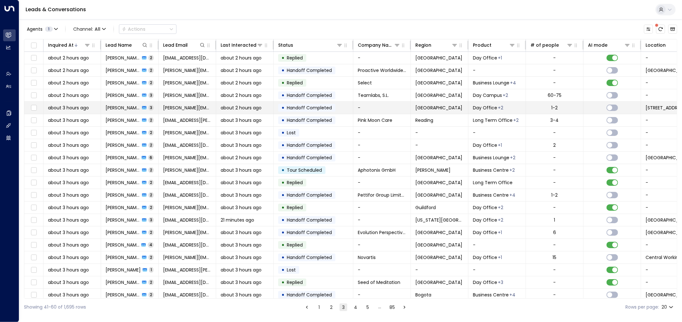
click at [298, 106] on font "Handoff Completed" at bounding box center [309, 108] width 45 height 6
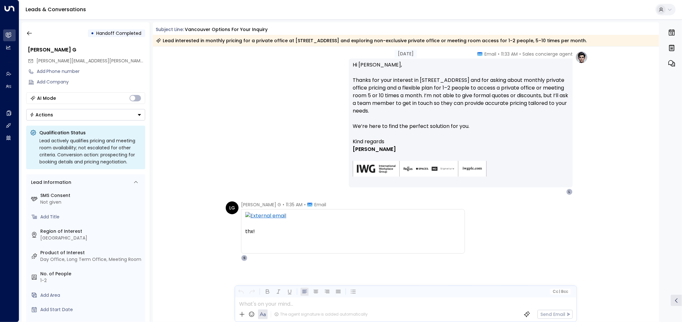
scroll to position [206, 0]
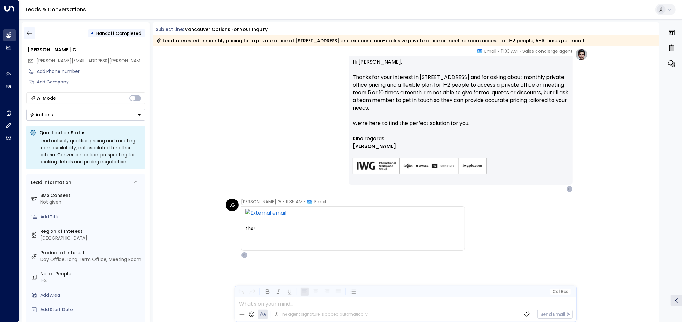
click at [32, 34] on icon "button" at bounding box center [29, 33] width 6 height 6
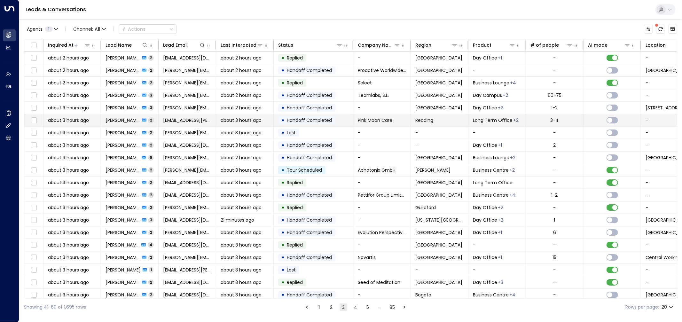
click at [243, 119] on font "about 3 hours ago" at bounding box center [241, 120] width 41 height 6
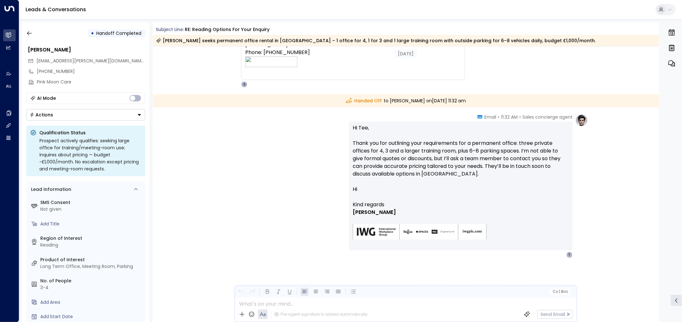
scroll to position [214, 0]
click at [28, 32] on icon "button" at bounding box center [29, 33] width 6 height 6
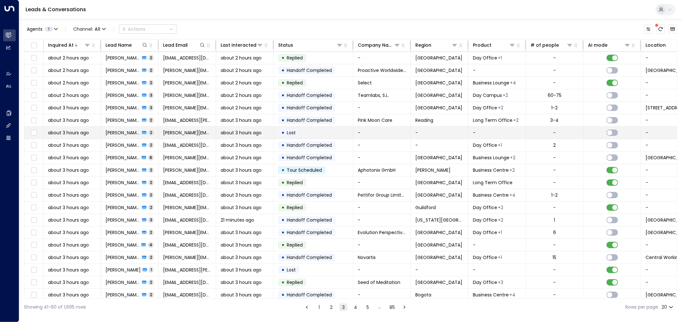
click at [335, 134] on td "• Lost" at bounding box center [314, 133] width 80 height 12
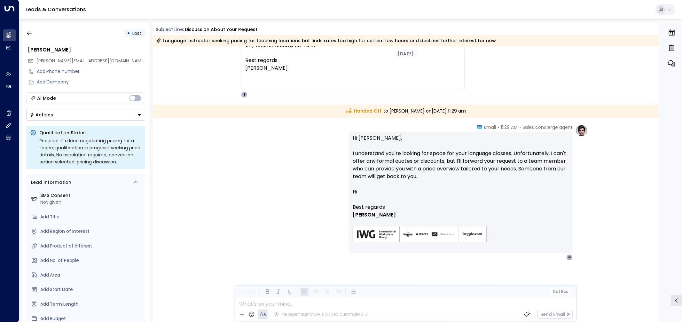
scroll to position [116, 0]
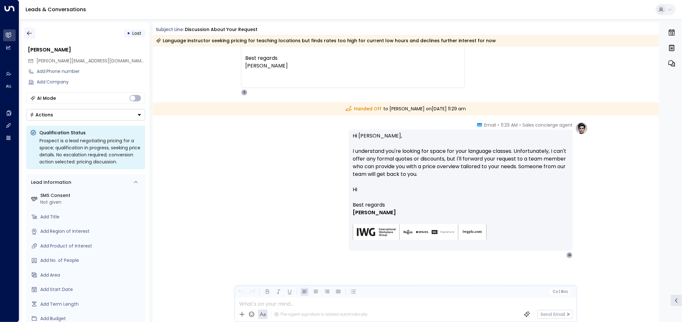
click at [32, 32] on icon "button" at bounding box center [29, 33] width 6 height 6
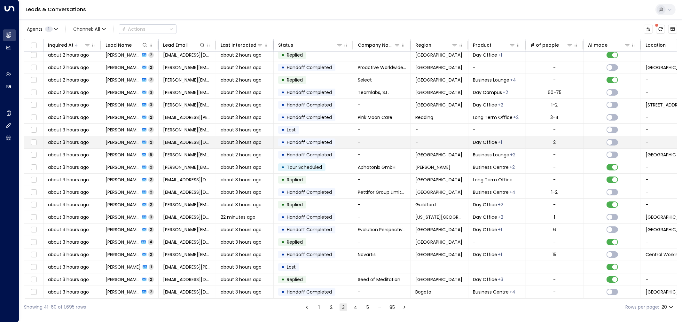
scroll to position [5, 0]
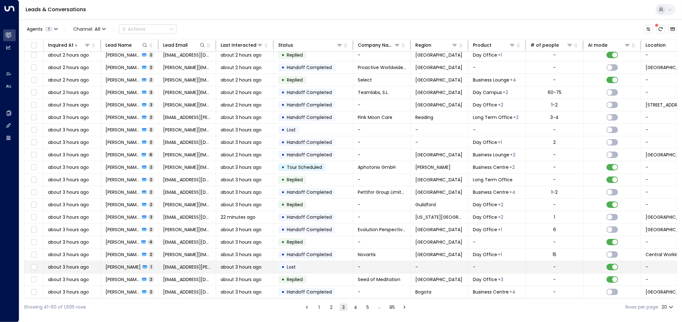
click at [296, 264] on span "Lost" at bounding box center [291, 267] width 13 height 6
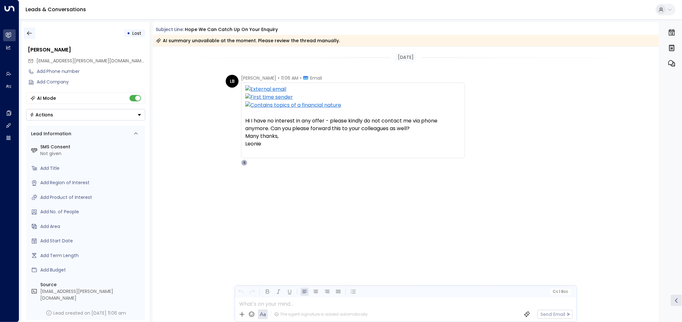
click at [25, 34] on button "button" at bounding box center [30, 33] width 12 height 12
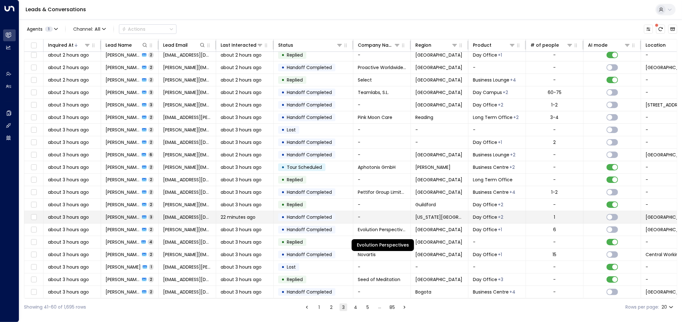
scroll to position [5, 0]
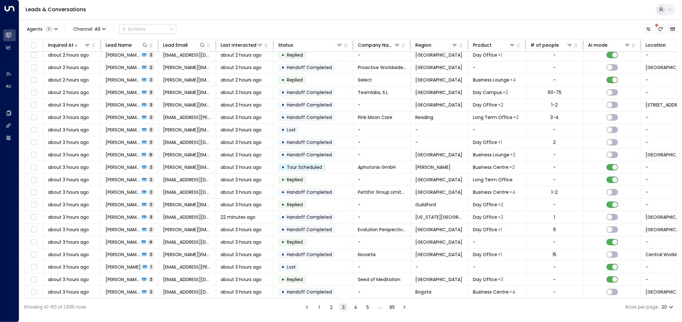
click at [404, 306] on icon "Go to next page" at bounding box center [405, 307] width 6 height 6
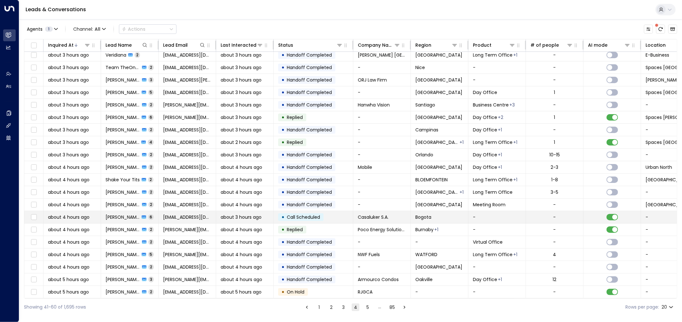
scroll to position [5, 0]
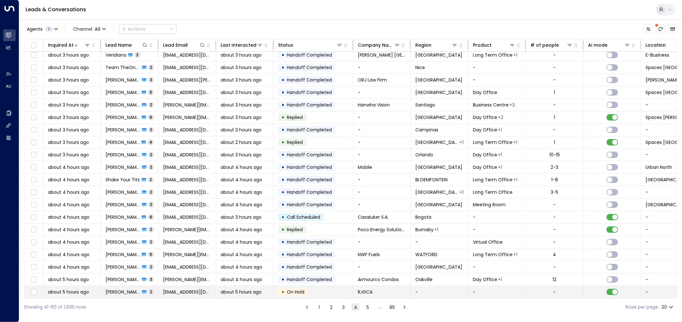
click at [337, 288] on td "• On Hold" at bounding box center [314, 292] width 80 height 12
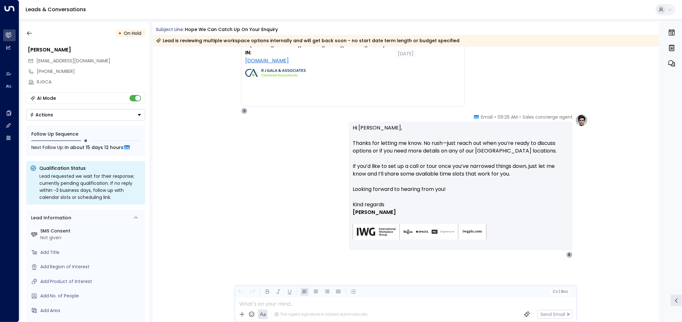
scroll to position [179, 0]
click at [29, 33] on icon "button" at bounding box center [29, 33] width 6 height 6
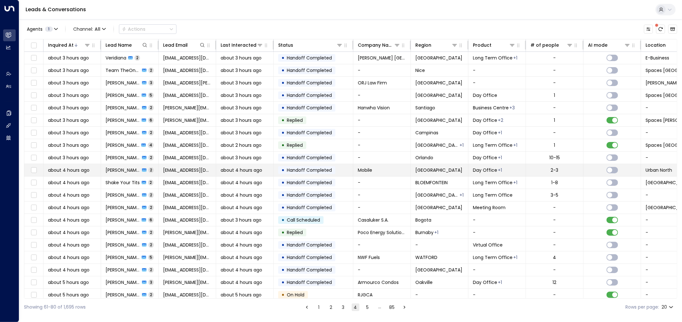
scroll to position [5, 0]
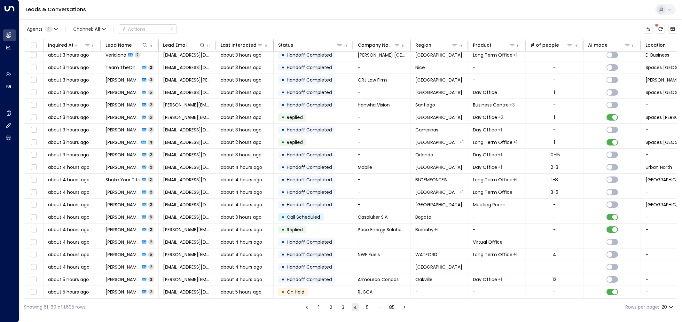
click at [402, 307] on icon "Go to next page" at bounding box center [405, 307] width 6 height 6
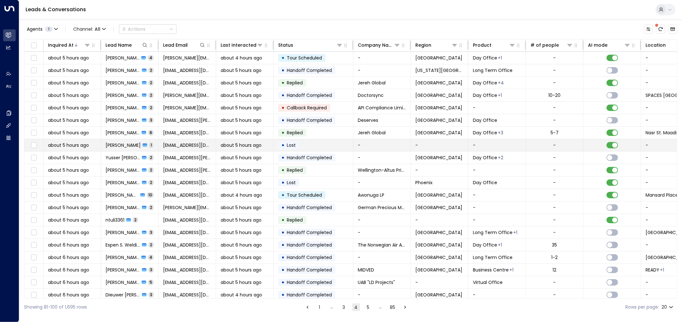
click at [317, 146] on td "• Lost" at bounding box center [314, 145] width 80 height 12
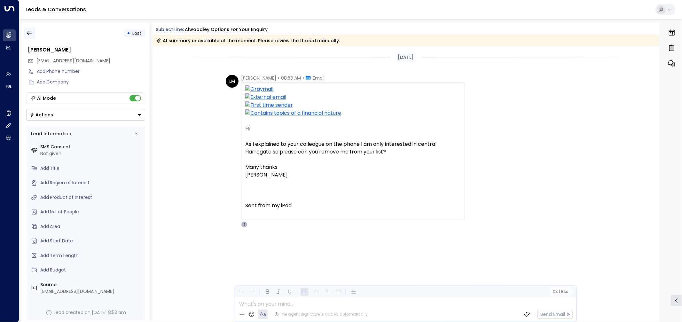
click at [30, 34] on icon "button" at bounding box center [29, 33] width 6 height 6
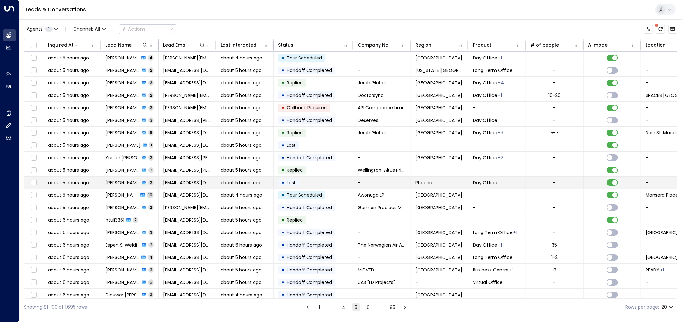
click at [410, 187] on td "-" at bounding box center [382, 182] width 58 height 12
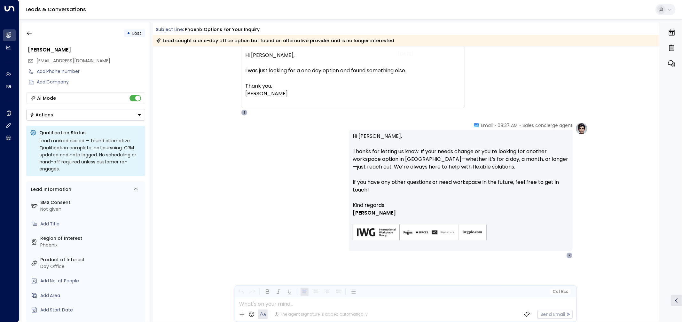
scroll to position [74, 0]
click at [31, 32] on icon "button" at bounding box center [29, 33] width 6 height 6
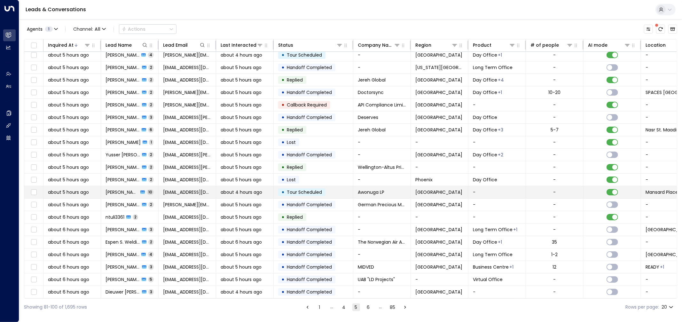
scroll to position [5, 0]
click at [405, 306] on icon "Go to next page" at bounding box center [405, 307] width 6 height 6
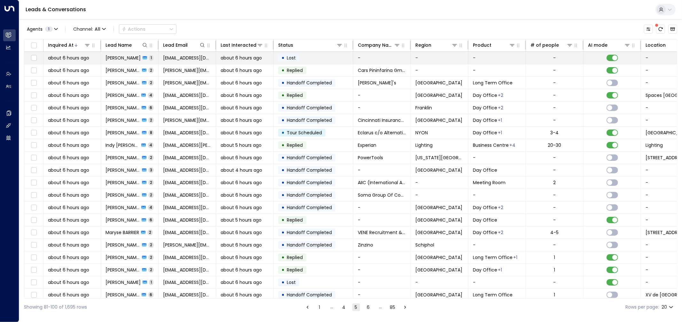
click at [311, 56] on td "• Lost" at bounding box center [314, 58] width 80 height 12
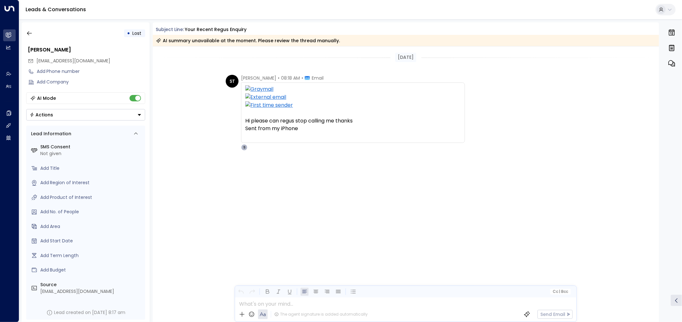
click at [333, 185] on div "ST [PERSON_NAME] • 08:18 AM • Email Hi please can regus stop calling me thanks …" at bounding box center [406, 145] width 506 height 140
click at [29, 33] on icon "button" at bounding box center [29, 33] width 5 height 4
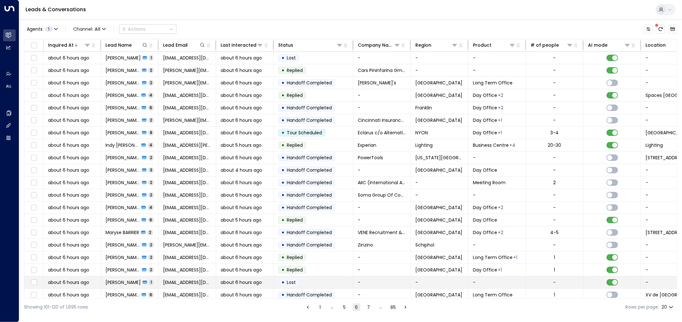
click at [353, 282] on td "-" at bounding box center [382, 282] width 58 height 12
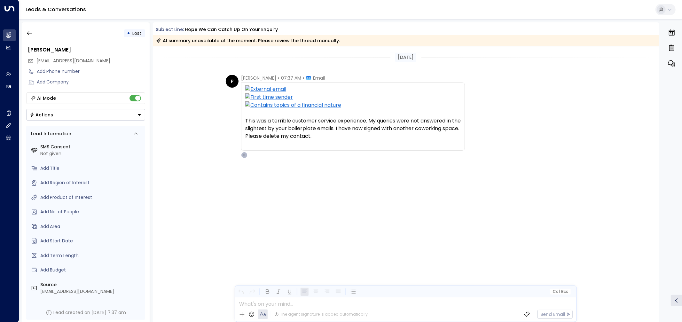
click at [344, 229] on div "[DATE] P [PERSON_NAME] • 07:37 AM • Email This was a terrible customer service …" at bounding box center [406, 184] width 506 height 276
click at [31, 35] on icon "button" at bounding box center [29, 33] width 6 height 6
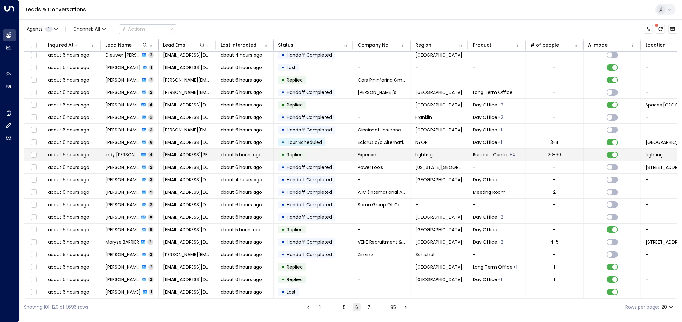
scroll to position [5, 0]
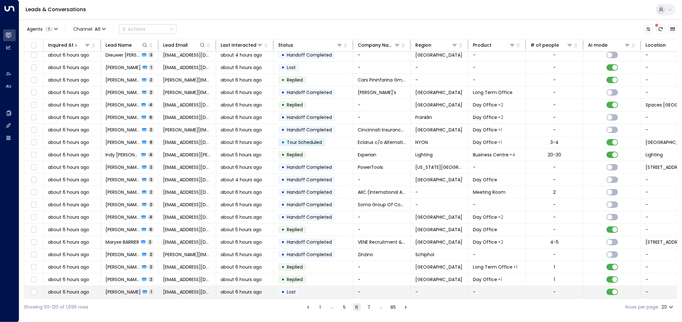
click at [336, 286] on td "• Lost" at bounding box center [314, 292] width 80 height 12
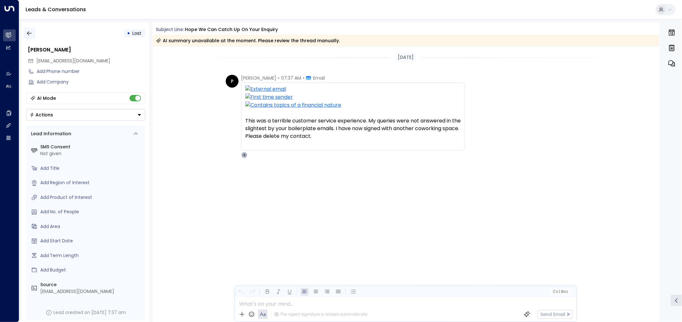
click at [31, 30] on icon "button" at bounding box center [29, 33] width 6 height 6
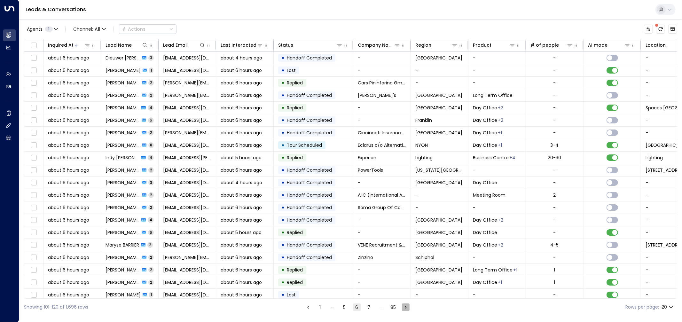
click at [407, 306] on icon "Go to next page" at bounding box center [406, 307] width 6 height 6
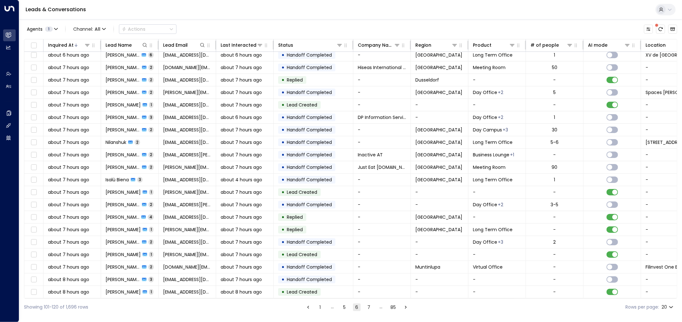
scroll to position [5, 0]
click at [405, 309] on icon "Go to next page" at bounding box center [406, 307] width 6 height 6
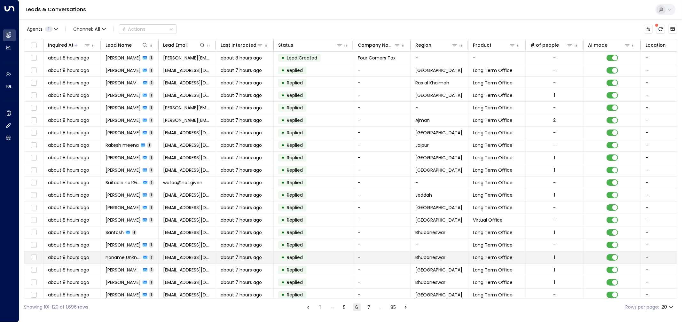
scroll to position [5, 0]
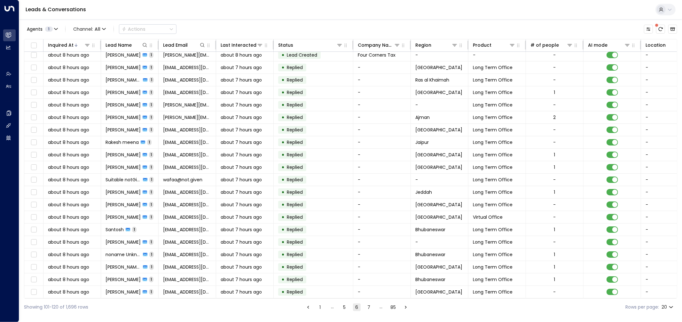
click at [407, 305] on icon "Go to next page" at bounding box center [406, 307] width 6 height 6
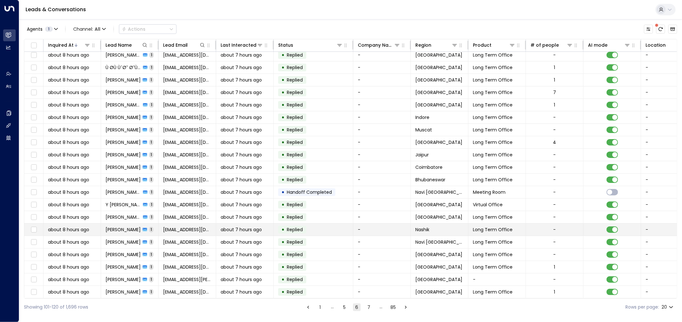
scroll to position [5, 0]
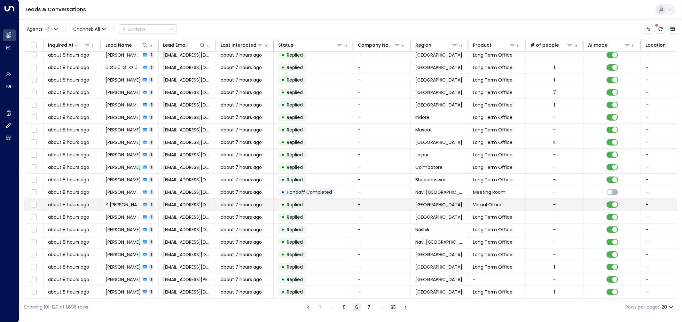
click at [297, 207] on div "• Replied" at bounding box center [292, 205] width 28 height 8
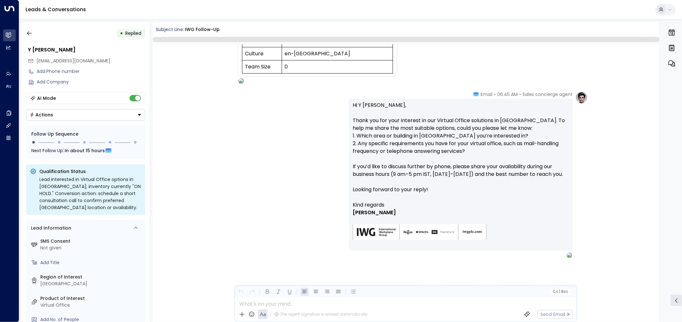
scroll to position [155, 0]
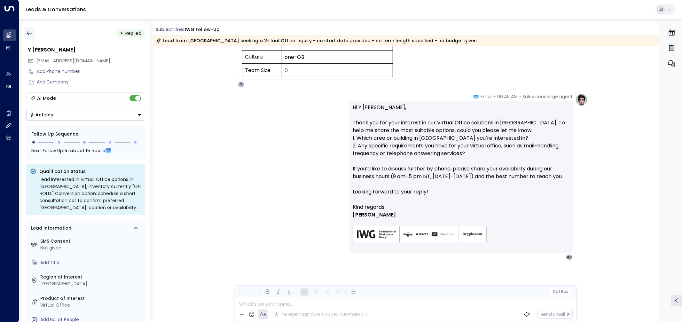
click at [33, 33] on button "button" at bounding box center [30, 33] width 12 height 12
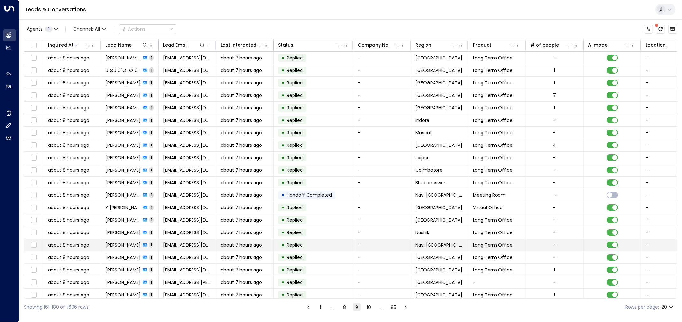
scroll to position [5, 0]
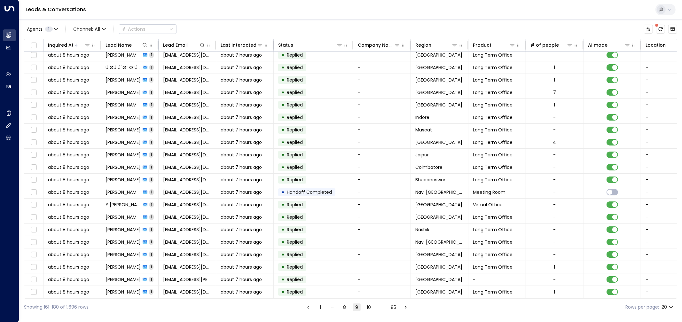
click at [405, 306] on icon "Go to next page" at bounding box center [406, 307] width 2 height 3
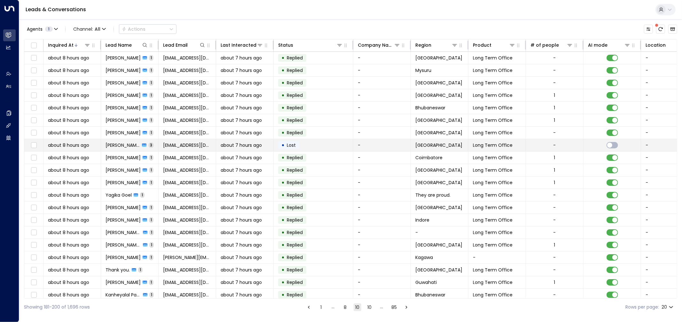
click at [314, 145] on td "• Lost" at bounding box center [314, 145] width 80 height 12
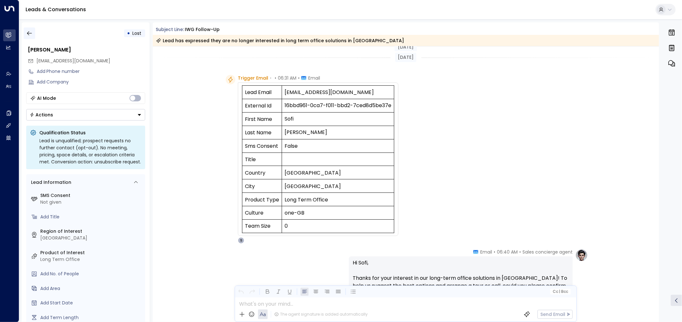
click at [31, 35] on icon "button" at bounding box center [29, 33] width 6 height 6
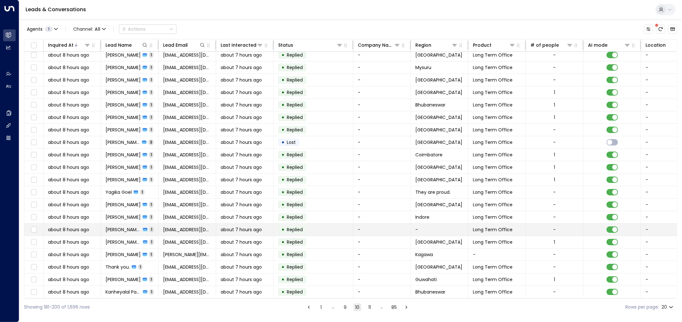
scroll to position [5, 0]
click at [407, 310] on icon "Go to next page" at bounding box center [406, 307] width 6 height 6
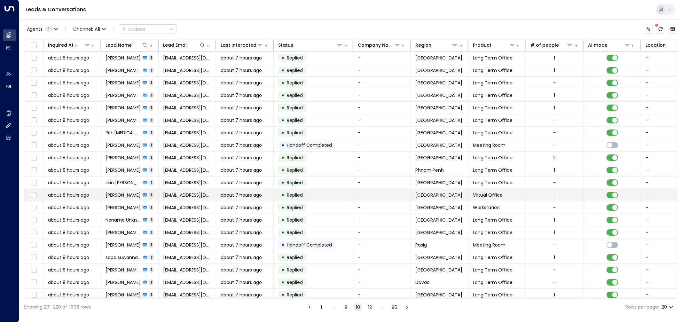
scroll to position [5, 0]
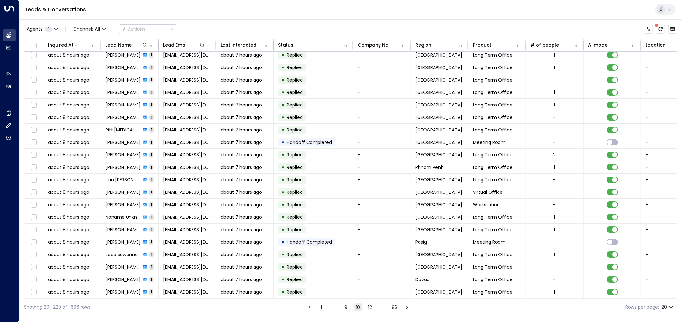
click at [406, 311] on button "Go to next page" at bounding box center [407, 307] width 8 height 8
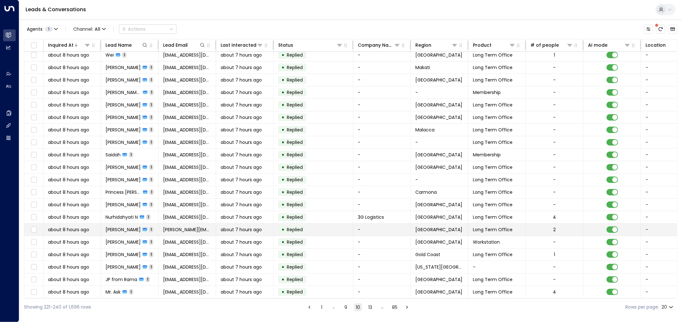
scroll to position [5, 0]
click at [404, 305] on icon "Go to next page" at bounding box center [407, 307] width 6 height 6
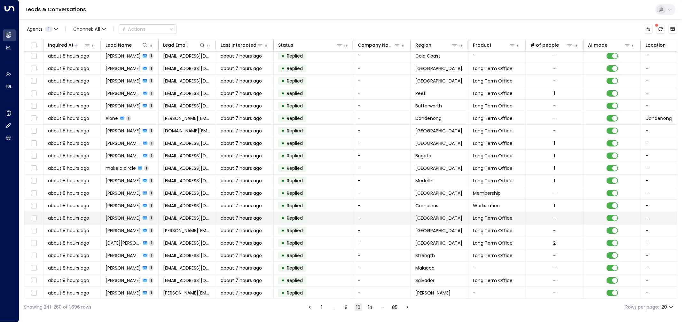
scroll to position [5, 0]
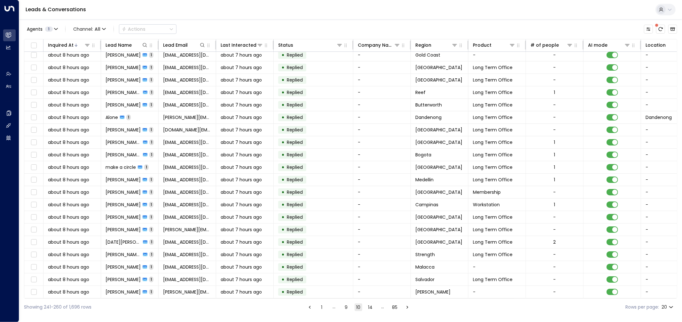
click at [408, 308] on icon "Go to next page" at bounding box center [407, 307] width 6 height 6
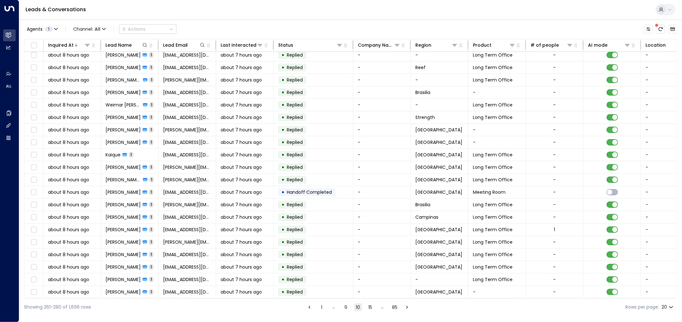
scroll to position [5, 0]
click at [406, 308] on icon "Go to next page" at bounding box center [407, 307] width 2 height 3
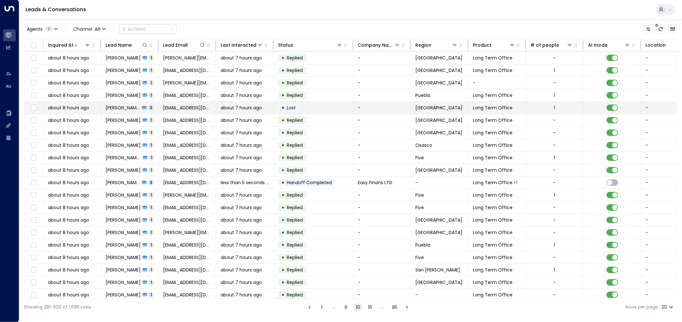
click at [322, 106] on td "• Lost" at bounding box center [314, 108] width 80 height 12
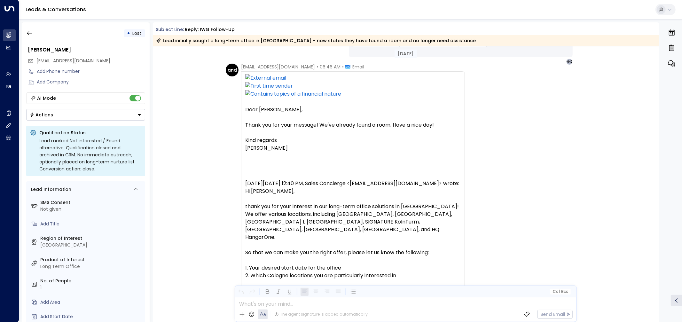
scroll to position [402, 0]
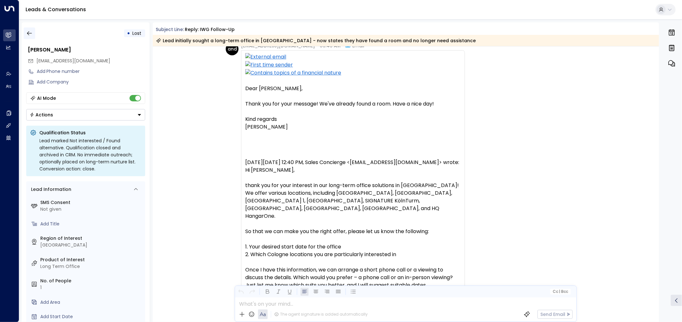
click at [27, 34] on icon "button" at bounding box center [29, 33] width 6 height 6
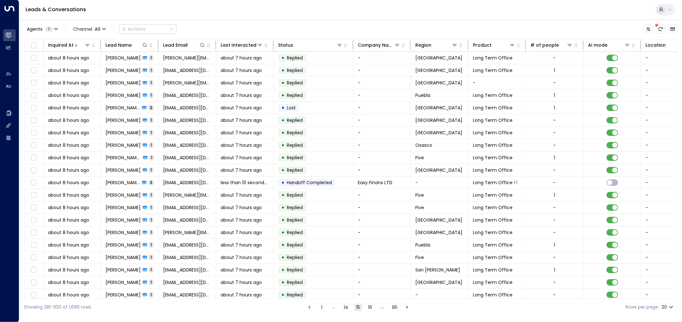
click at [405, 310] on icon "Go to next page" at bounding box center [407, 307] width 6 height 6
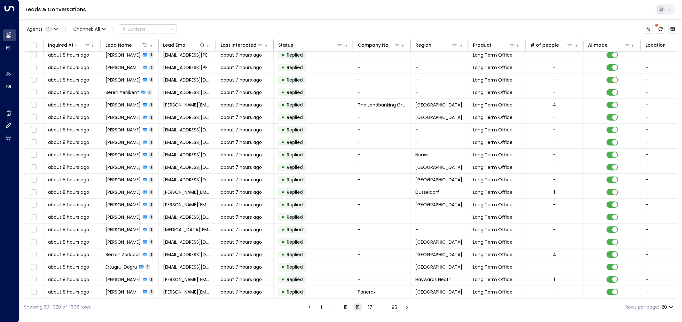
scroll to position [5, 0]
click at [407, 307] on icon "Go to next page" at bounding box center [407, 307] width 2 height 3
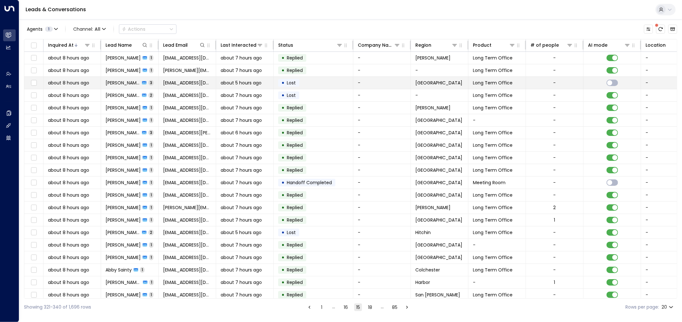
click at [311, 84] on td "• Lost" at bounding box center [314, 83] width 80 height 12
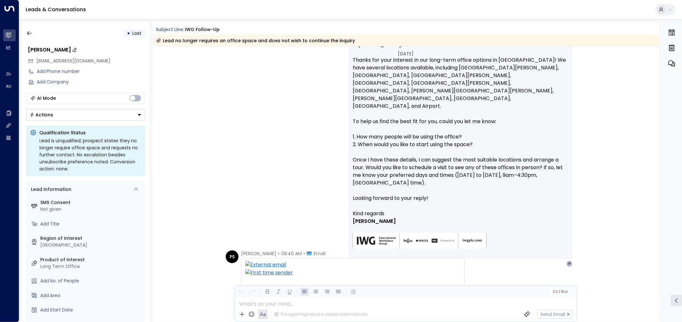
scroll to position [193, 0]
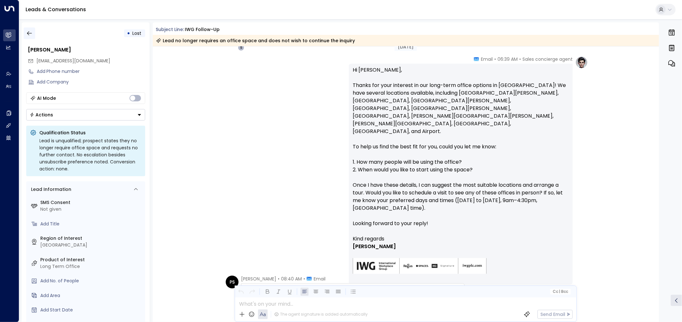
click at [30, 34] on icon "button" at bounding box center [29, 33] width 6 height 6
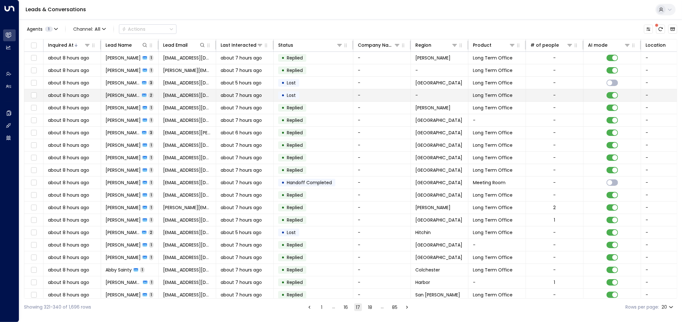
click at [331, 94] on td "• Lost" at bounding box center [314, 95] width 80 height 12
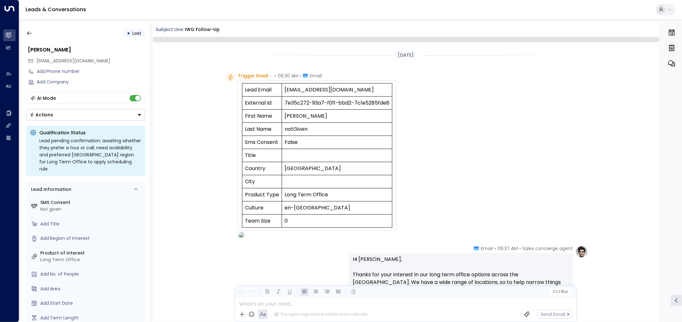
scroll to position [244, 0]
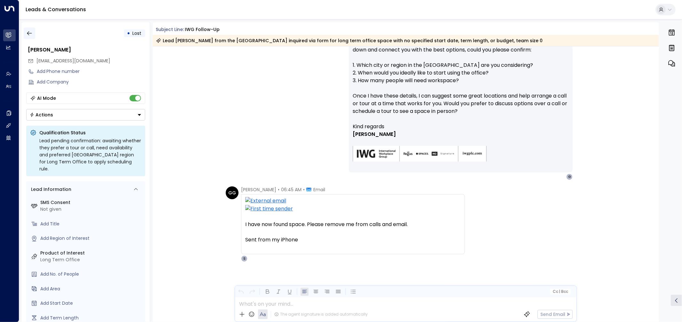
click at [29, 34] on icon "button" at bounding box center [29, 33] width 6 height 6
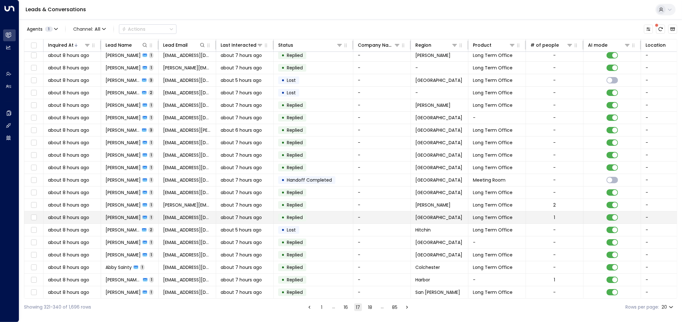
scroll to position [5, 0]
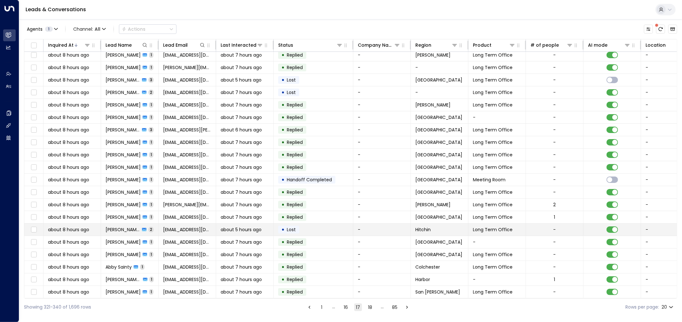
click at [306, 228] on td "• Lost" at bounding box center [314, 229] width 80 height 12
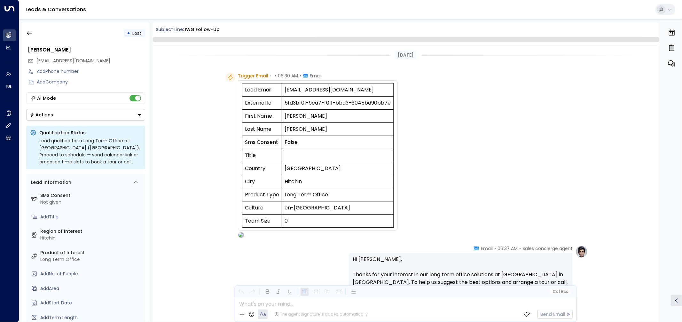
scroll to position [267, 0]
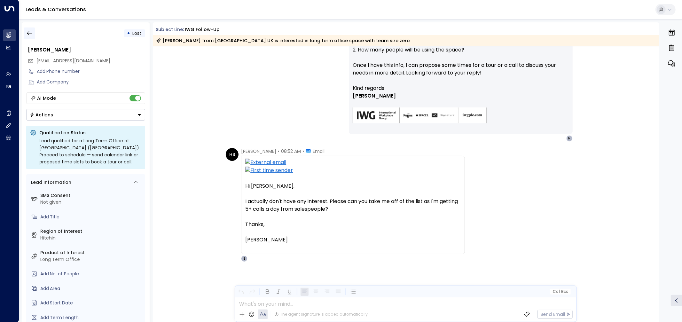
click at [29, 30] on icon "button" at bounding box center [29, 33] width 6 height 6
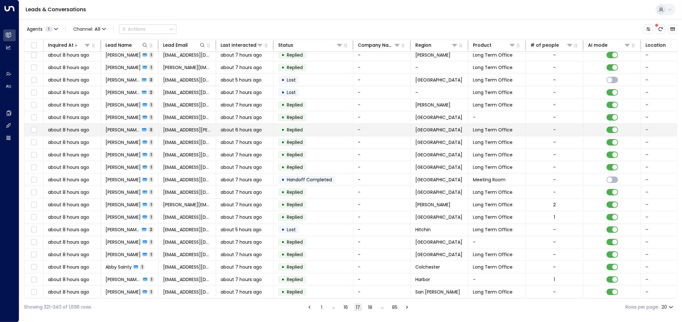
scroll to position [5, 0]
click at [405, 309] on icon "Go to next page" at bounding box center [407, 307] width 6 height 6
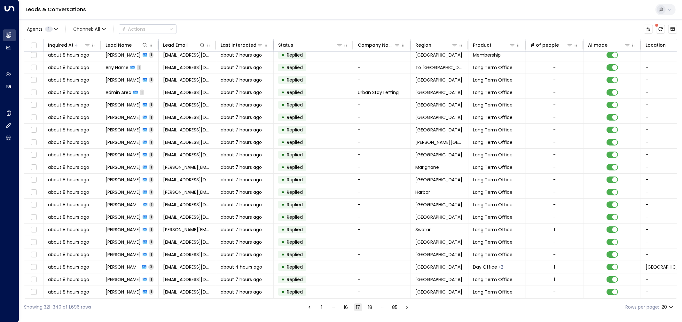
click at [405, 306] on icon "Go to next page" at bounding box center [407, 307] width 6 height 6
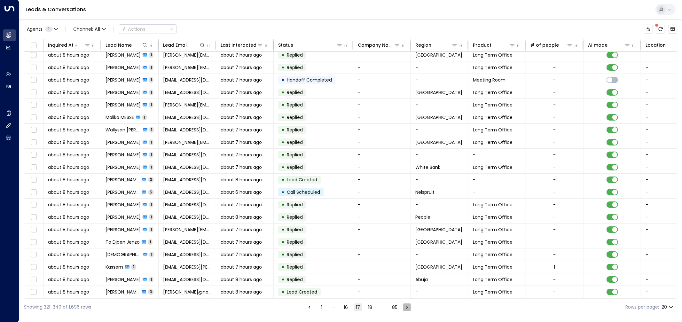
click at [406, 309] on icon "Go to next page" at bounding box center [407, 307] width 6 height 6
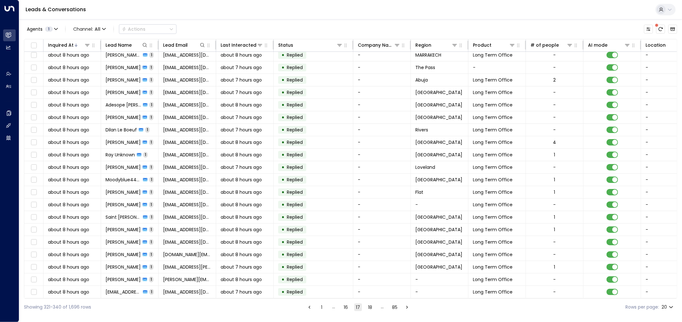
click at [406, 305] on icon "Go to next page" at bounding box center [407, 307] width 6 height 6
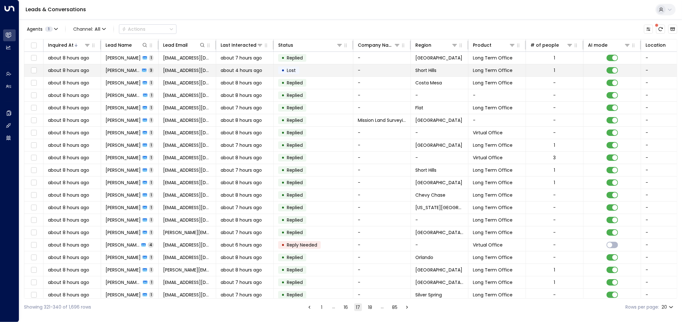
click at [308, 68] on td "• Lost" at bounding box center [314, 70] width 80 height 12
